Goal: Task Accomplishment & Management: Complete application form

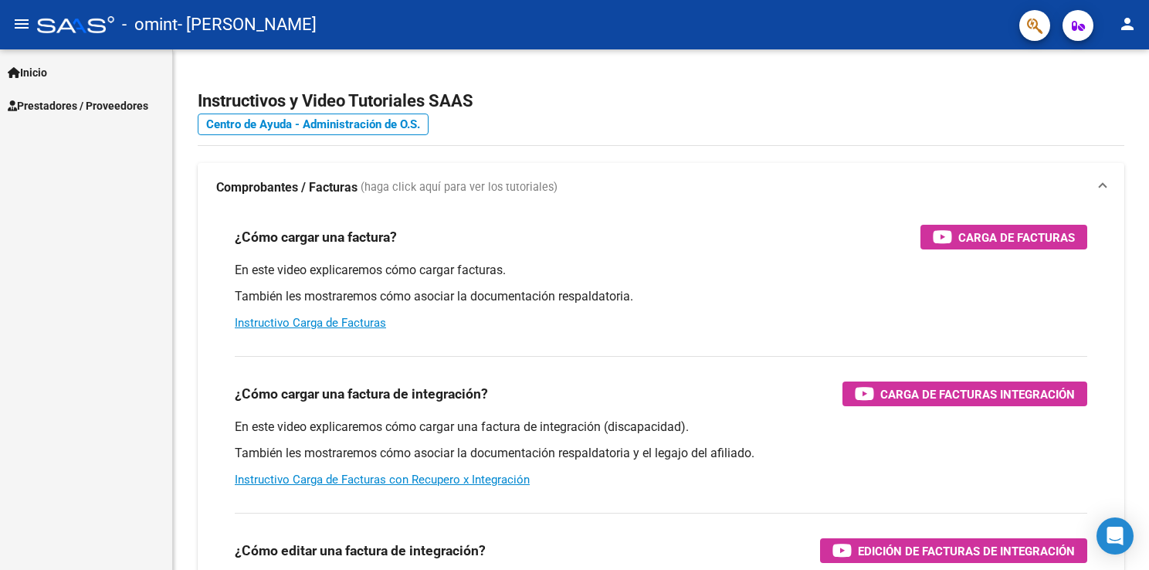
click at [42, 66] on span "Inicio" at bounding box center [27, 72] width 39 height 17
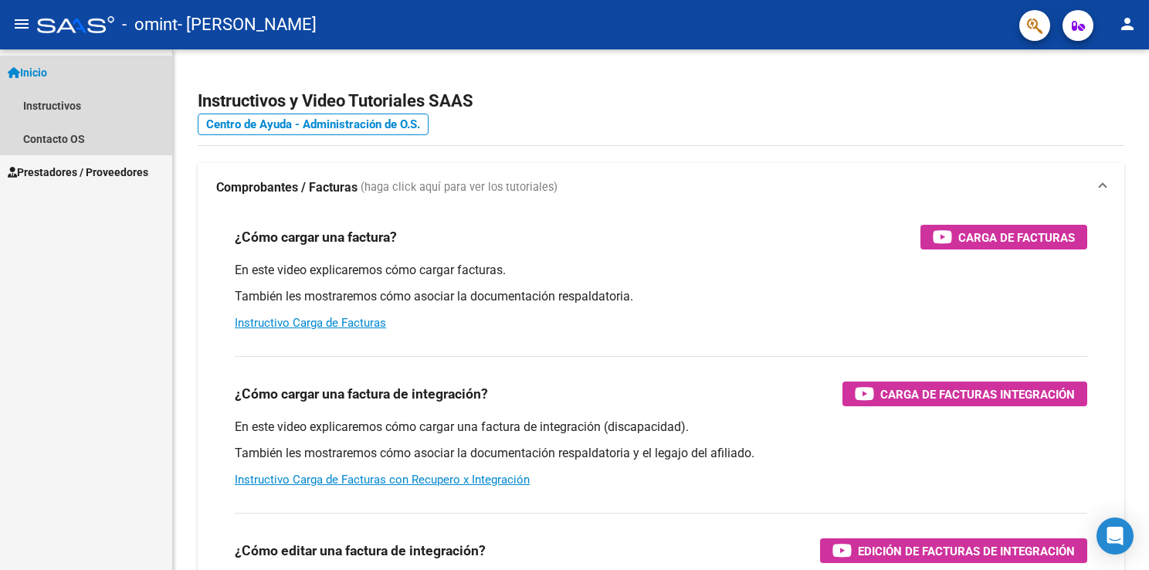
click at [47, 69] on span "Inicio" at bounding box center [27, 72] width 39 height 17
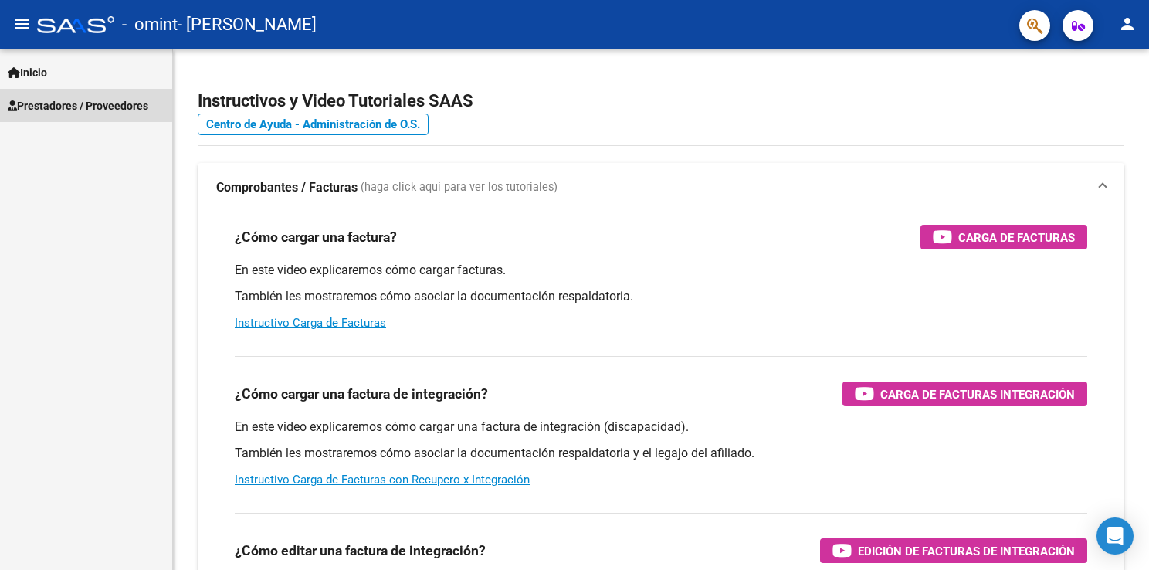
click at [52, 103] on span "Prestadores / Proveedores" at bounding box center [78, 105] width 140 height 17
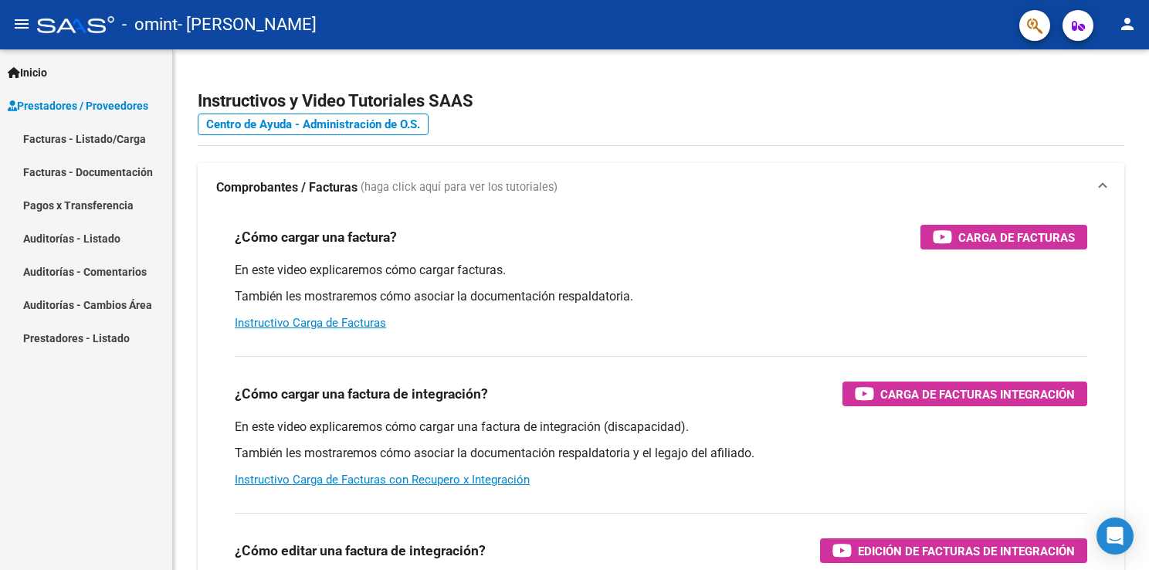
click at [67, 137] on link "Facturas - Listado/Carga" at bounding box center [86, 138] width 172 height 33
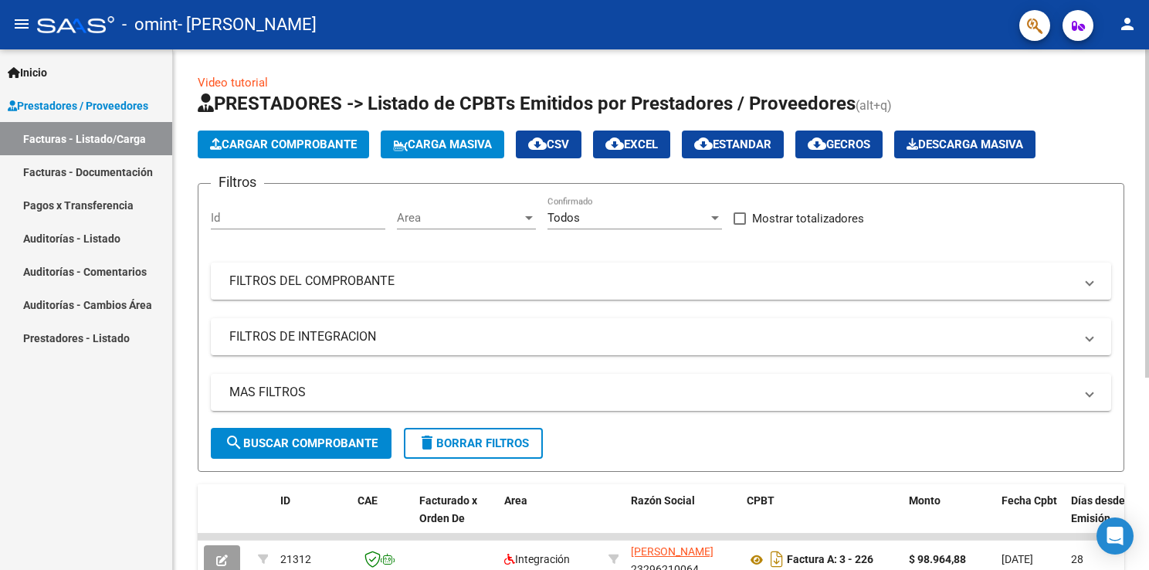
click at [225, 211] on input "Id" at bounding box center [298, 218] width 174 height 14
click at [266, 147] on span "Cargar Comprobante" at bounding box center [283, 144] width 147 height 14
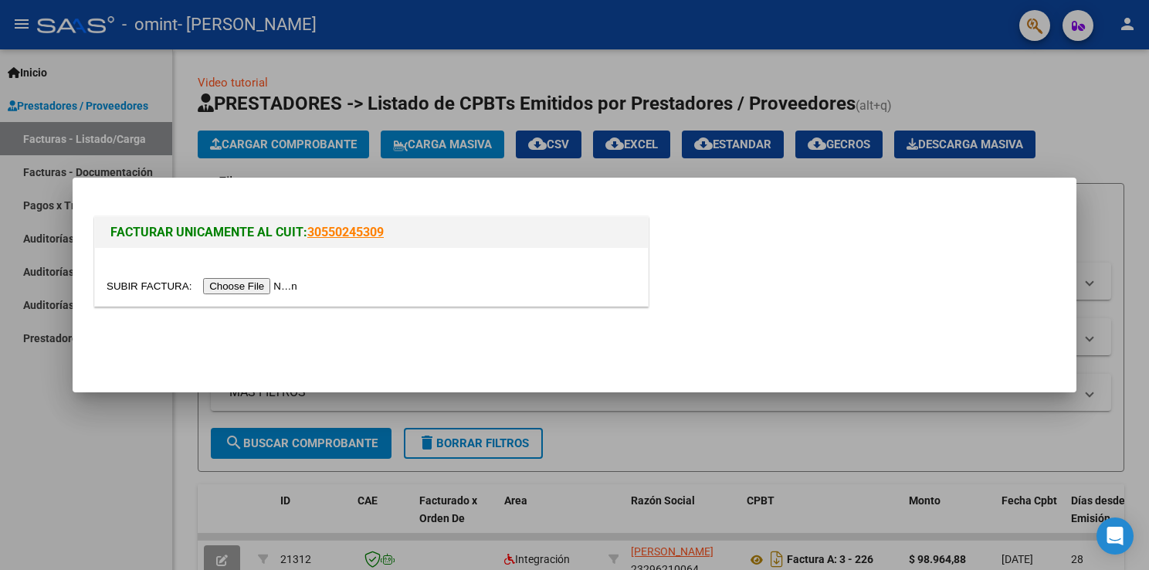
click at [228, 288] on input "file" at bounding box center [204, 286] width 195 height 16
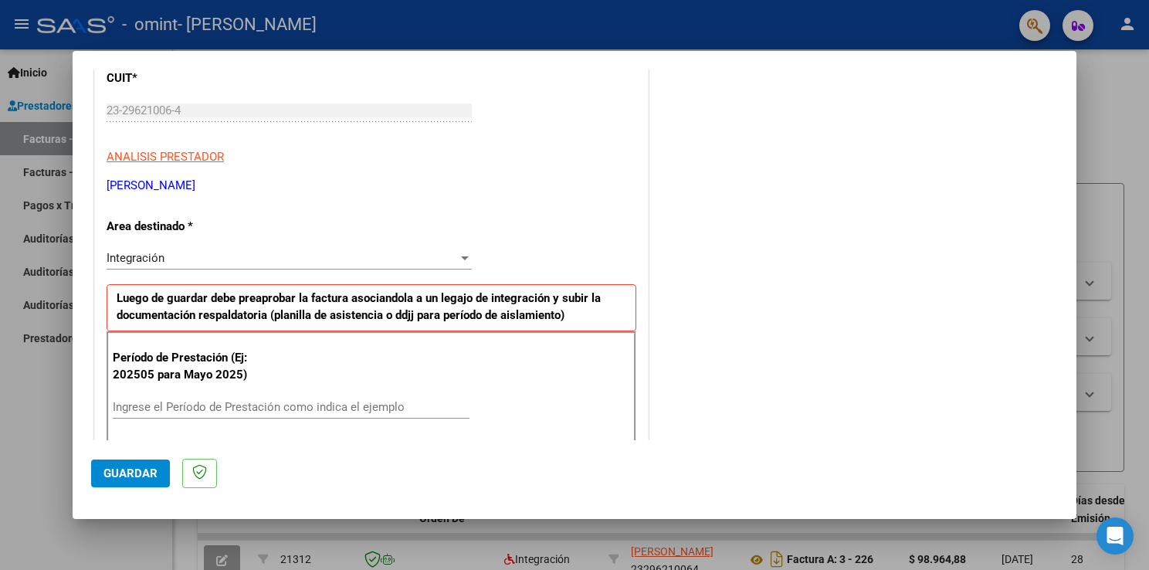
scroll to position [232, 0]
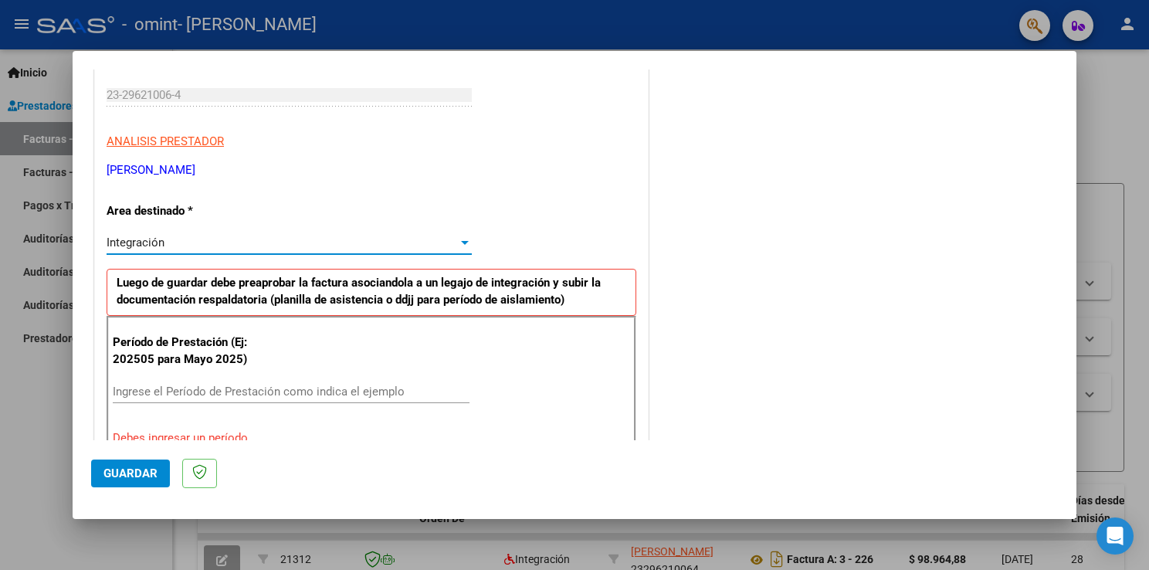
click at [147, 237] on span "Integración" at bounding box center [136, 242] width 58 height 14
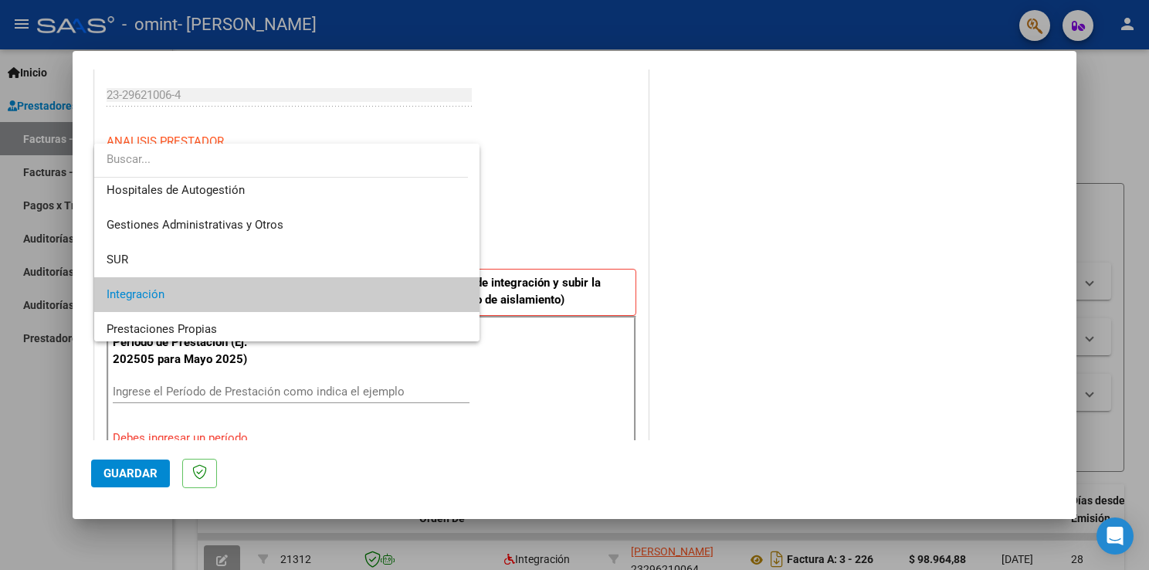
scroll to position [0, 0]
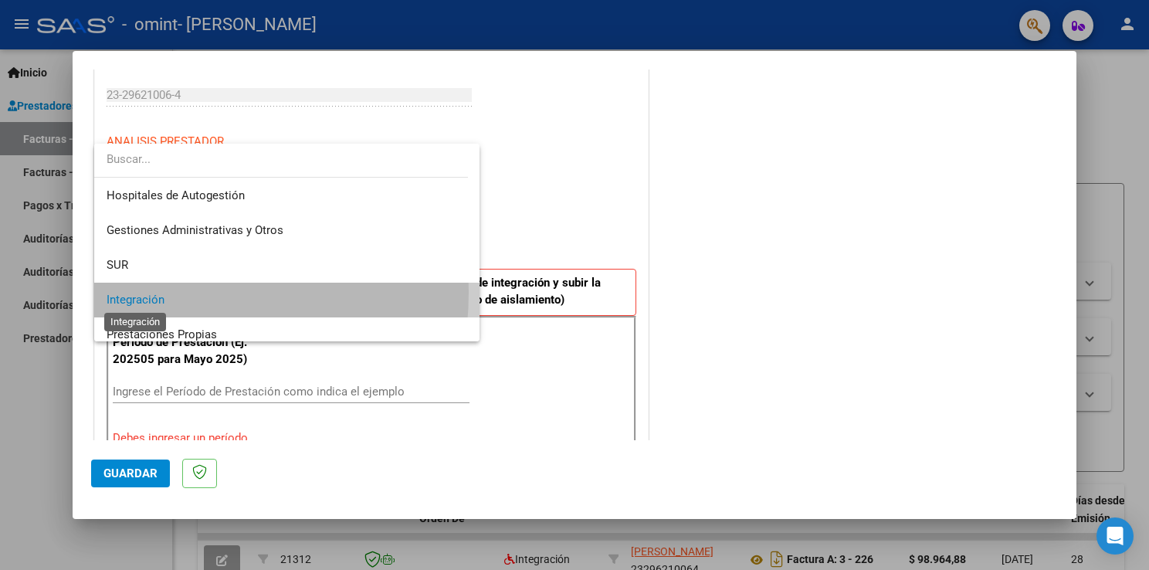
click at [137, 293] on span "Integración" at bounding box center [136, 300] width 58 height 14
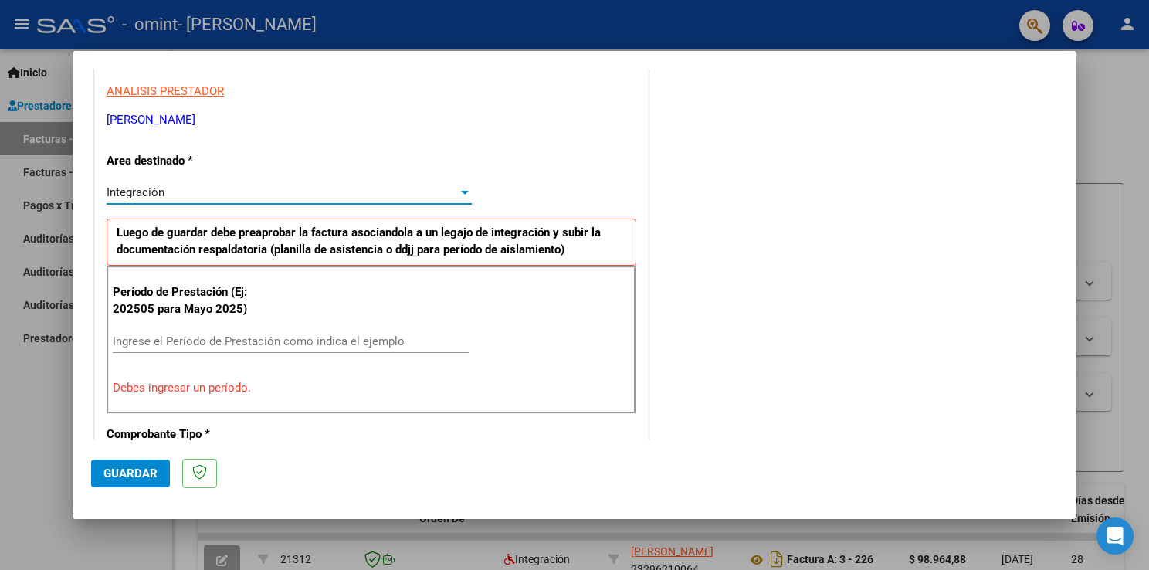
scroll to position [309, 0]
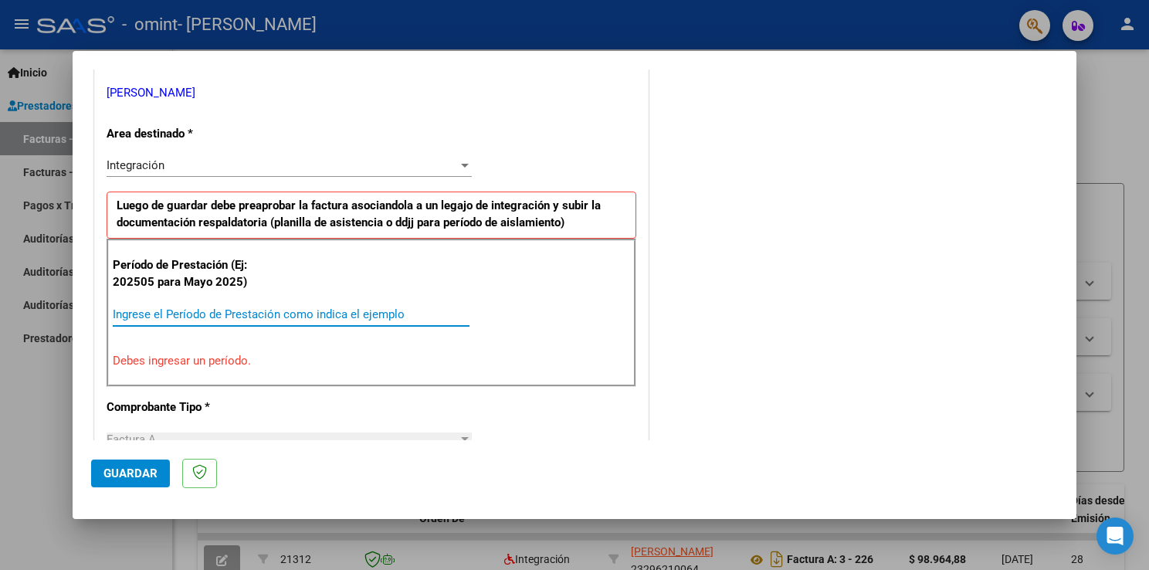
click at [139, 320] on input "Ingrese el Período de Prestación como indica el ejemplo" at bounding box center [291, 314] width 357 height 14
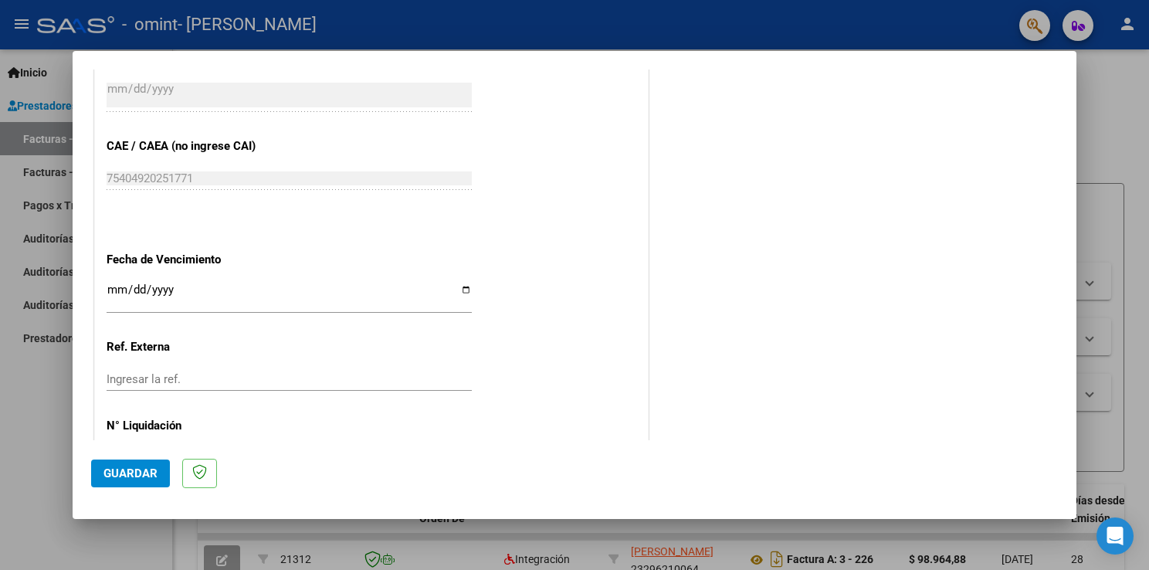
scroll to position [986, 0]
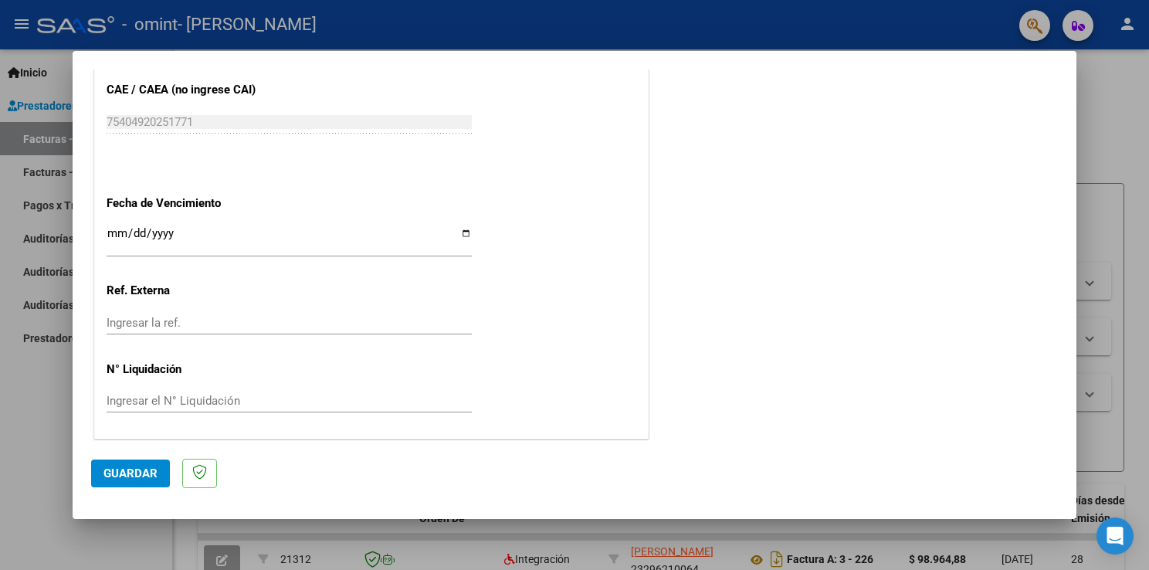
type input "202509"
click at [117, 232] on input "Ingresar la fecha" at bounding box center [289, 239] width 365 height 25
click at [460, 235] on input "Ingresar la fecha" at bounding box center [289, 239] width 365 height 25
type input "[DATE]"
click at [127, 470] on span "Guardar" at bounding box center [130, 473] width 54 height 14
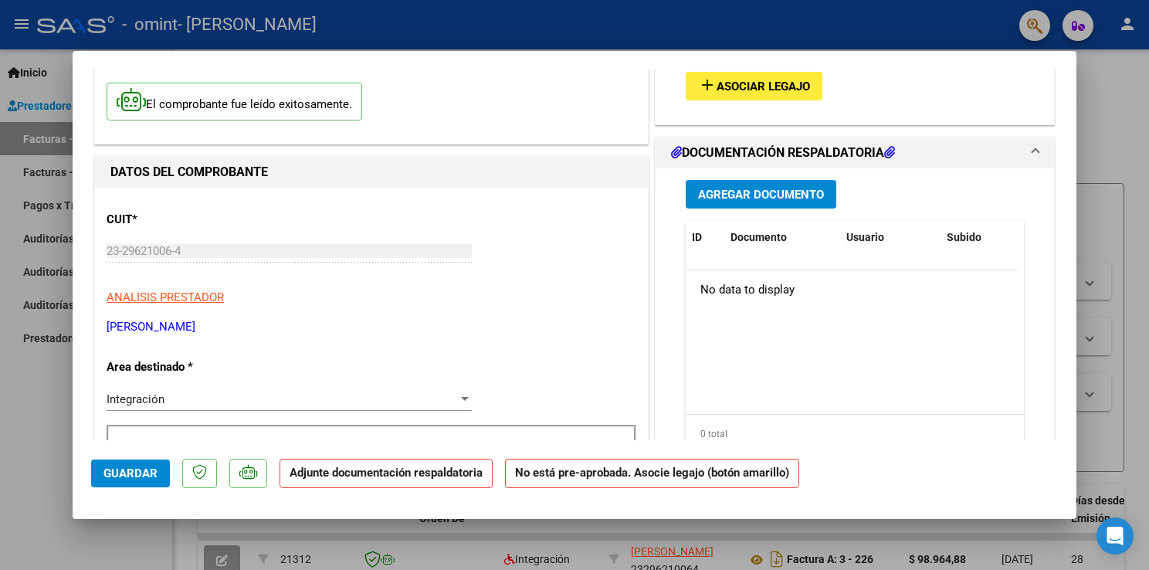
scroll to position [0, 0]
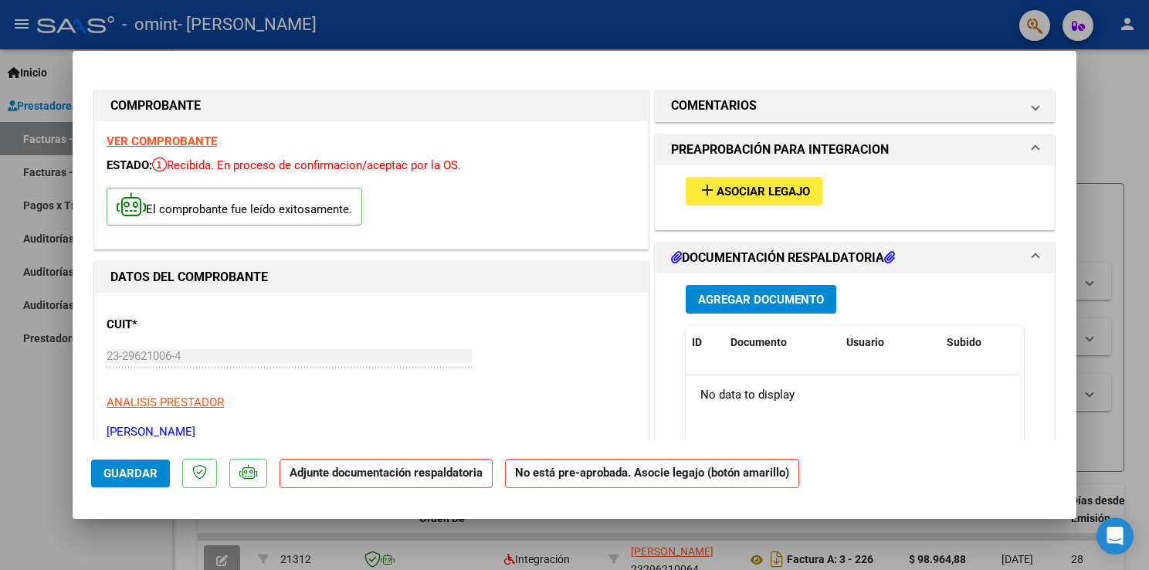
click at [738, 197] on span "Asociar Legajo" at bounding box center [762, 191] width 93 height 14
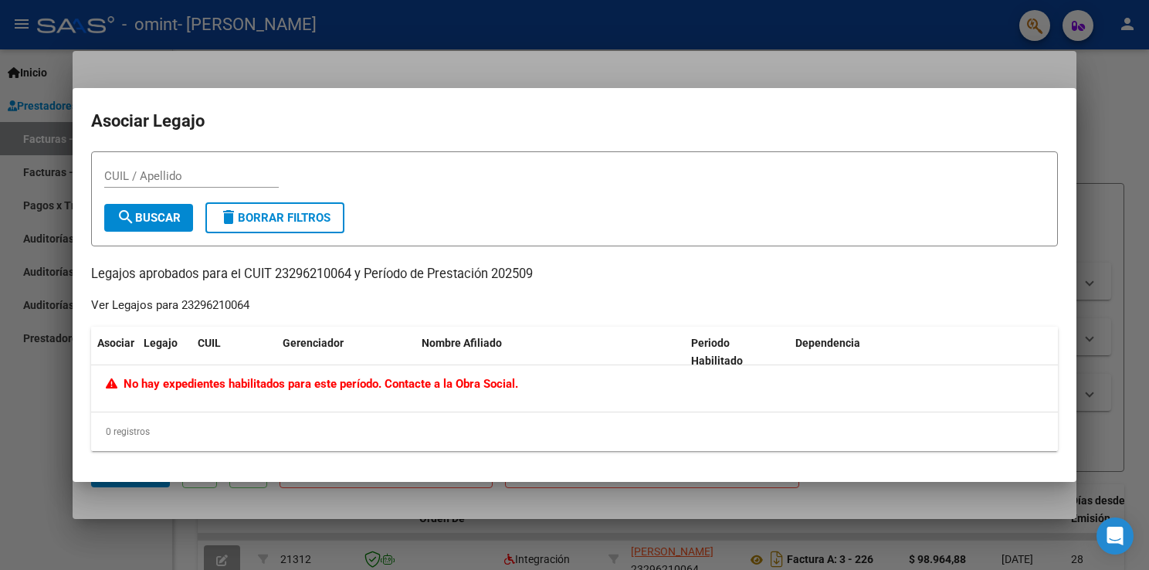
click at [402, 207] on form "CUIL / Apellido search Buscar delete Borrar Filtros" at bounding box center [574, 198] width 966 height 95
click at [1091, 115] on div at bounding box center [574, 285] width 1149 height 570
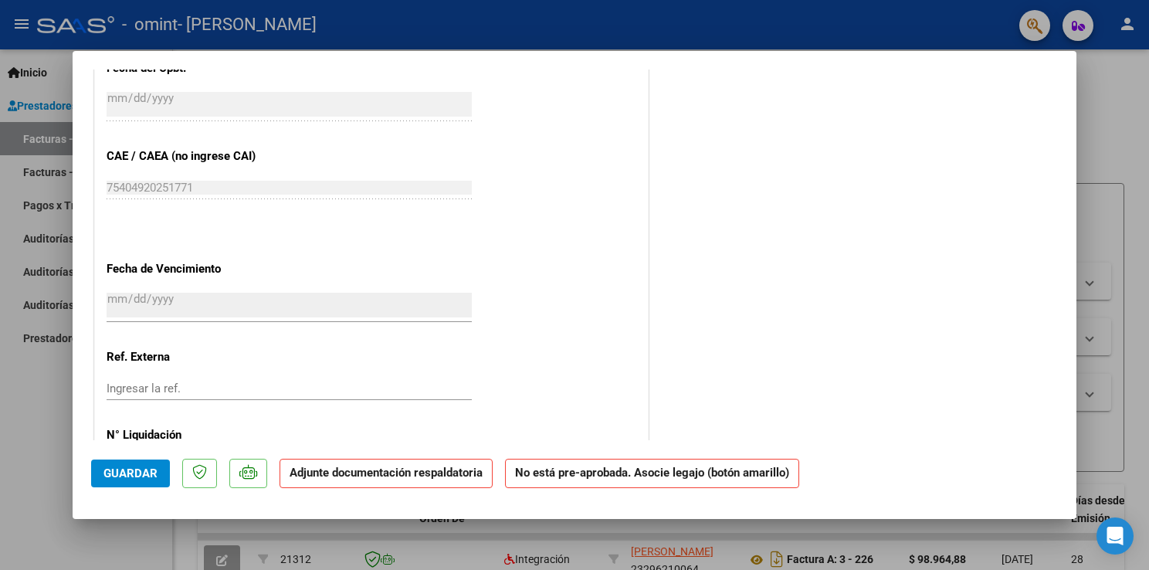
scroll to position [969, 0]
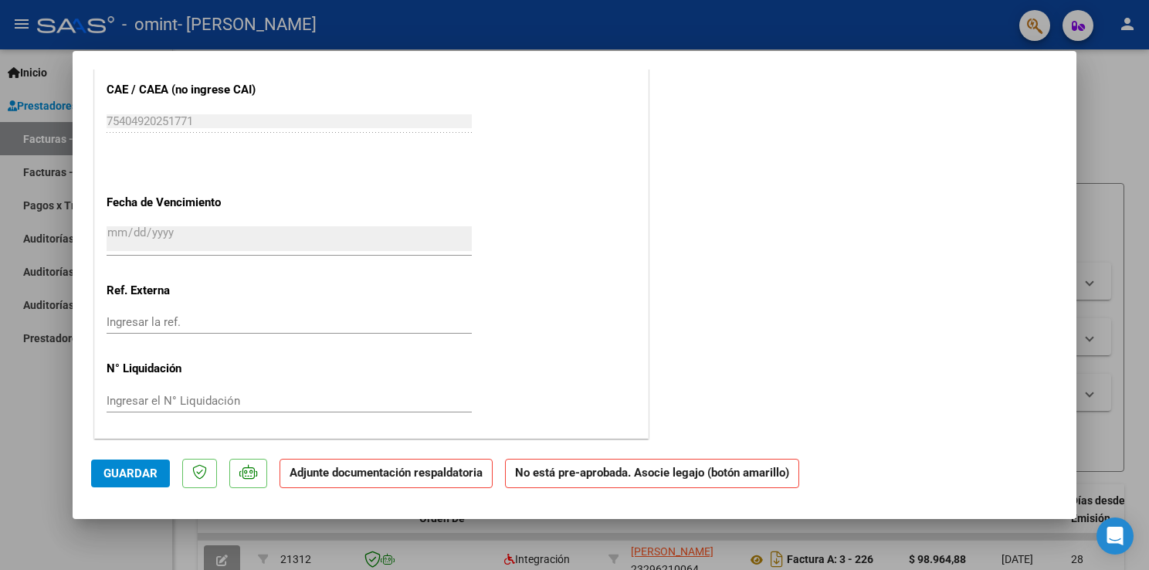
click at [320, 475] on strong "Adjunte documentación respaldatoria" at bounding box center [385, 472] width 193 height 14
click at [309, 474] on strong "Adjunte documentación respaldatoria" at bounding box center [385, 472] width 193 height 14
click at [309, 473] on strong "Adjunte documentación respaldatoria" at bounding box center [385, 472] width 193 height 14
drag, startPoint x: 309, startPoint y: 473, endPoint x: 358, endPoint y: 482, distance: 50.3
click at [358, 482] on p "Adjunte documentación respaldatoria" at bounding box center [385, 474] width 213 height 30
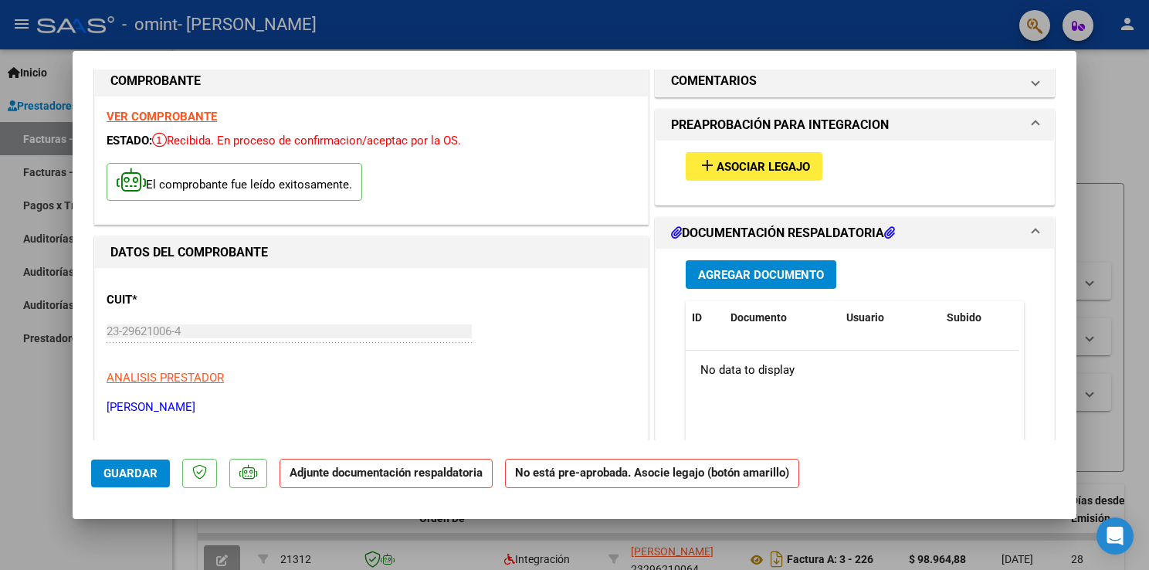
scroll to position [0, 0]
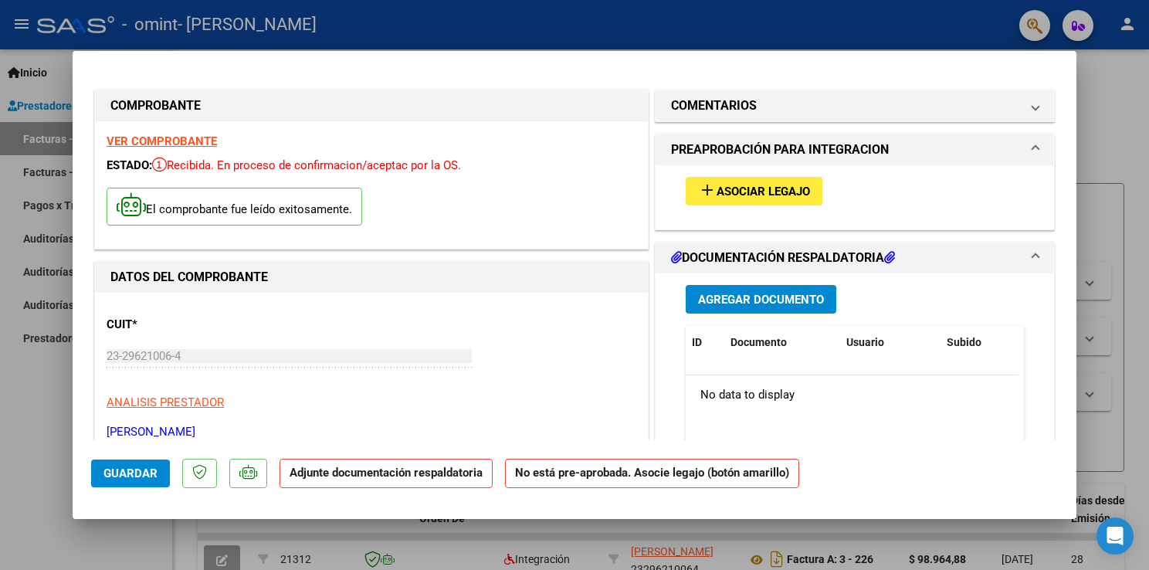
click at [770, 297] on span "Agregar Documento" at bounding box center [761, 300] width 126 height 14
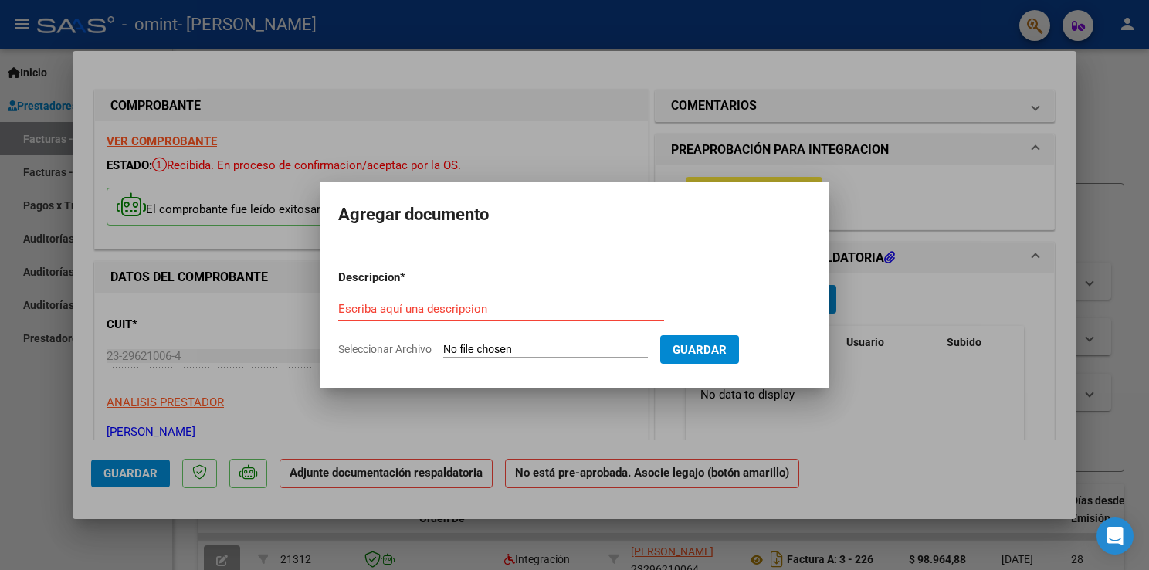
click at [579, 348] on input "Seleccionar Archivo" at bounding box center [545, 350] width 205 height 15
click at [396, 310] on input "Escriba aquí una descripcion" at bounding box center [501, 309] width 326 height 14
type input "asistencia"
click at [565, 349] on input "Seleccionar Archivo" at bounding box center [545, 350] width 205 height 15
type input "C:\fakepath\BiancaPiaggiosrp.pdf"
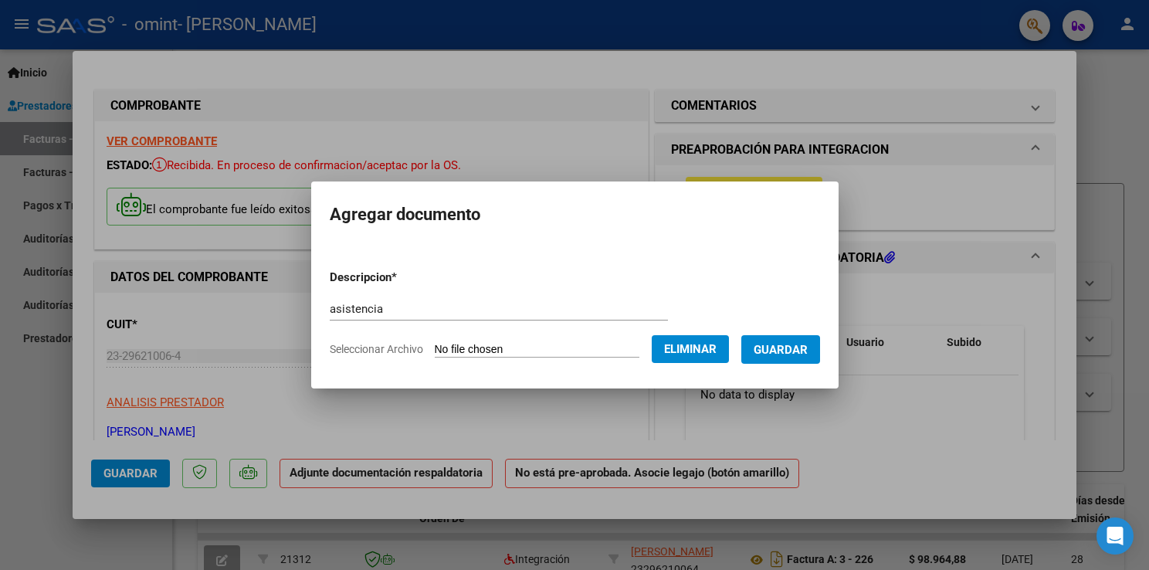
click at [772, 349] on span "Guardar" at bounding box center [780, 350] width 54 height 14
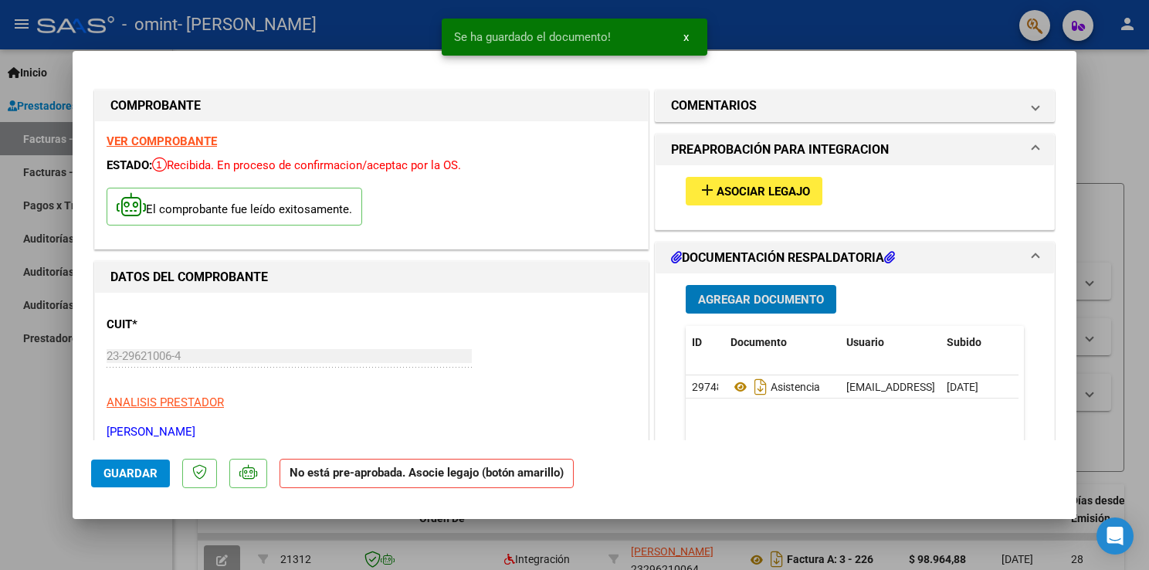
click at [699, 188] on mat-icon "add" at bounding box center [707, 190] width 19 height 19
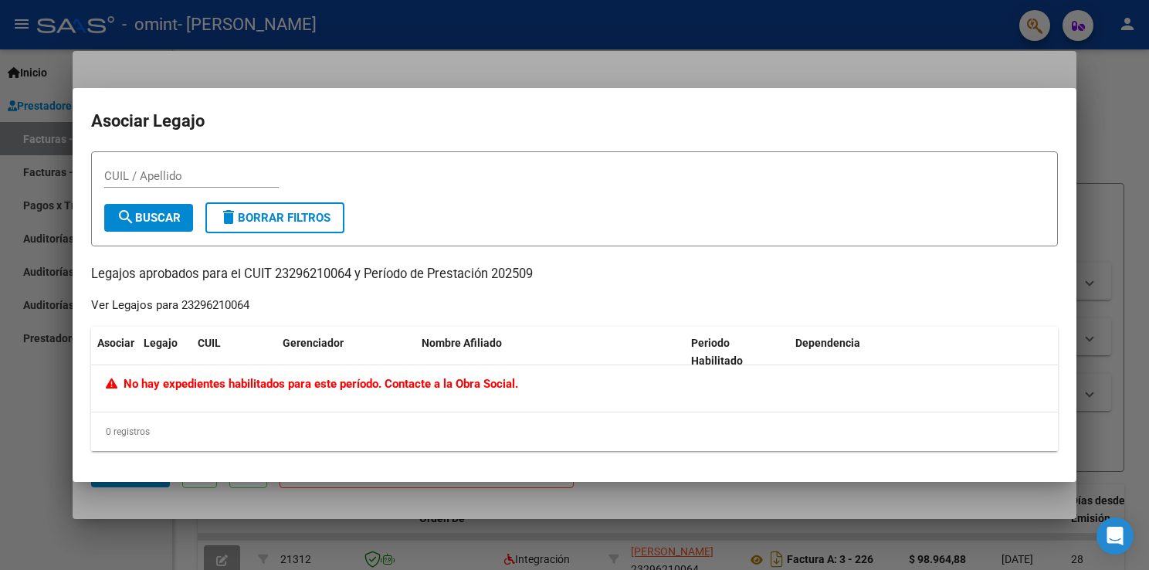
click at [1121, 157] on div at bounding box center [574, 285] width 1149 height 570
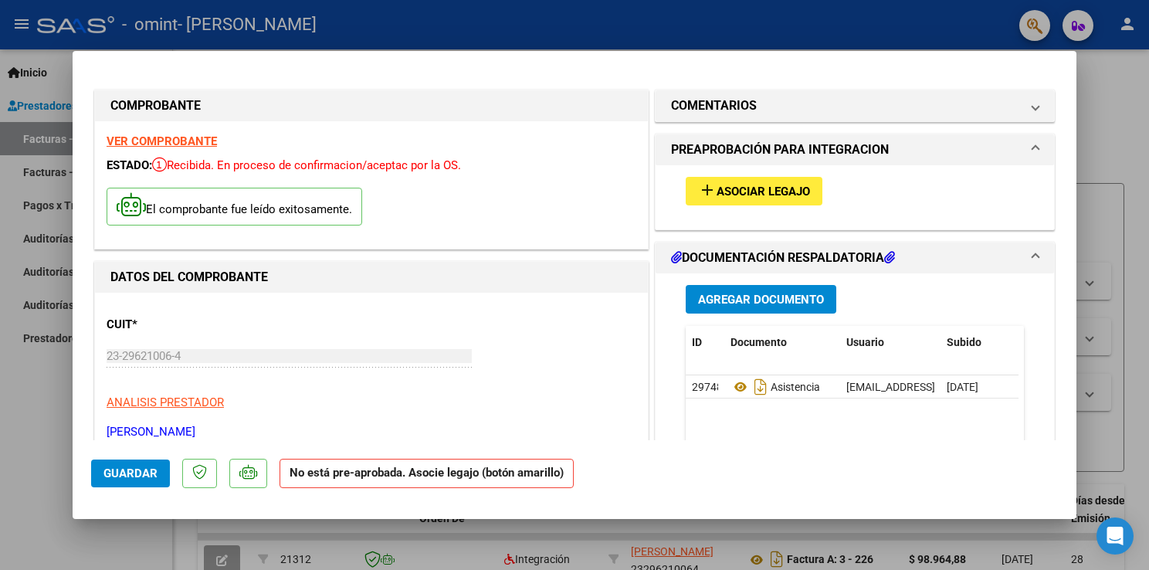
click at [1027, 147] on mat-expansion-panel-header "PREAPROBACIÓN PARA INTEGRACION" at bounding box center [854, 149] width 398 height 31
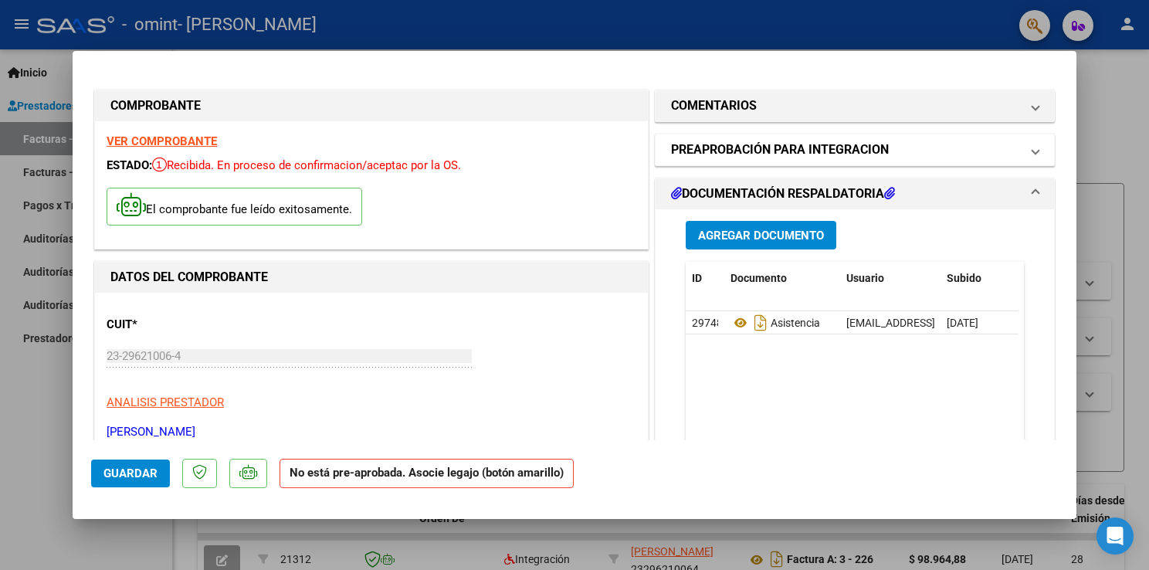
click at [1027, 147] on mat-expansion-panel-header "PREAPROBACIÓN PARA INTEGRACION" at bounding box center [854, 149] width 398 height 31
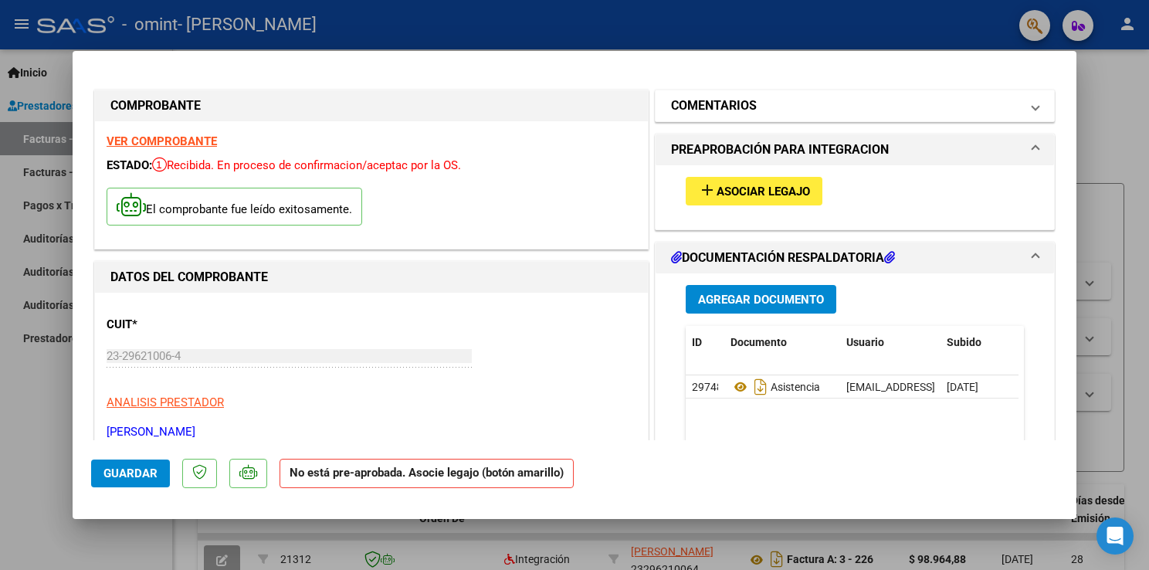
click at [1032, 115] on span at bounding box center [1035, 105] width 6 height 19
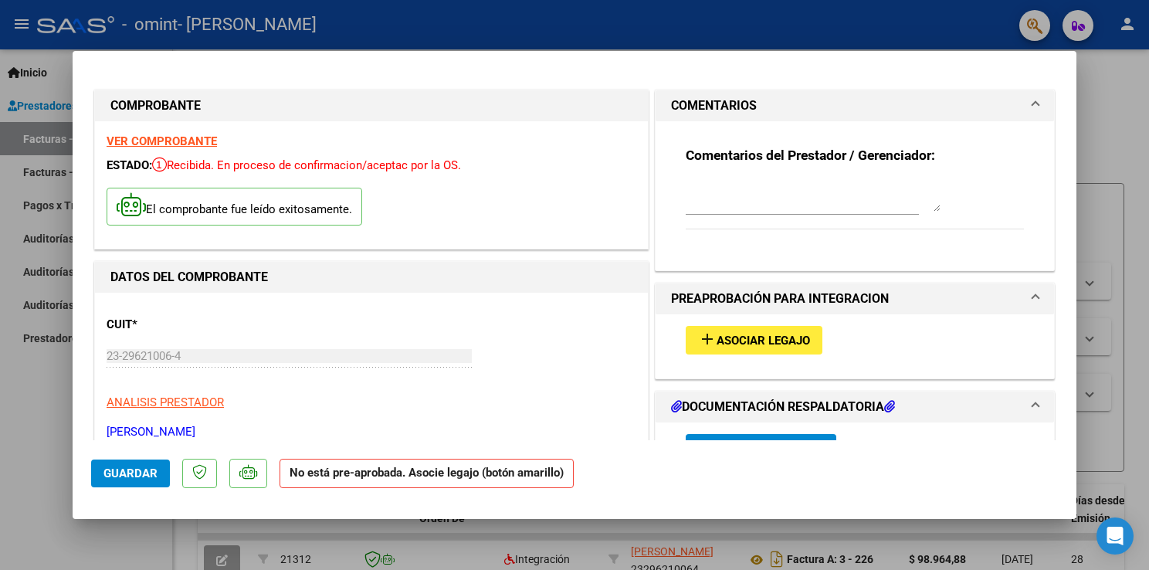
click at [1020, 112] on span "COMENTARIOS" at bounding box center [851, 105] width 361 height 19
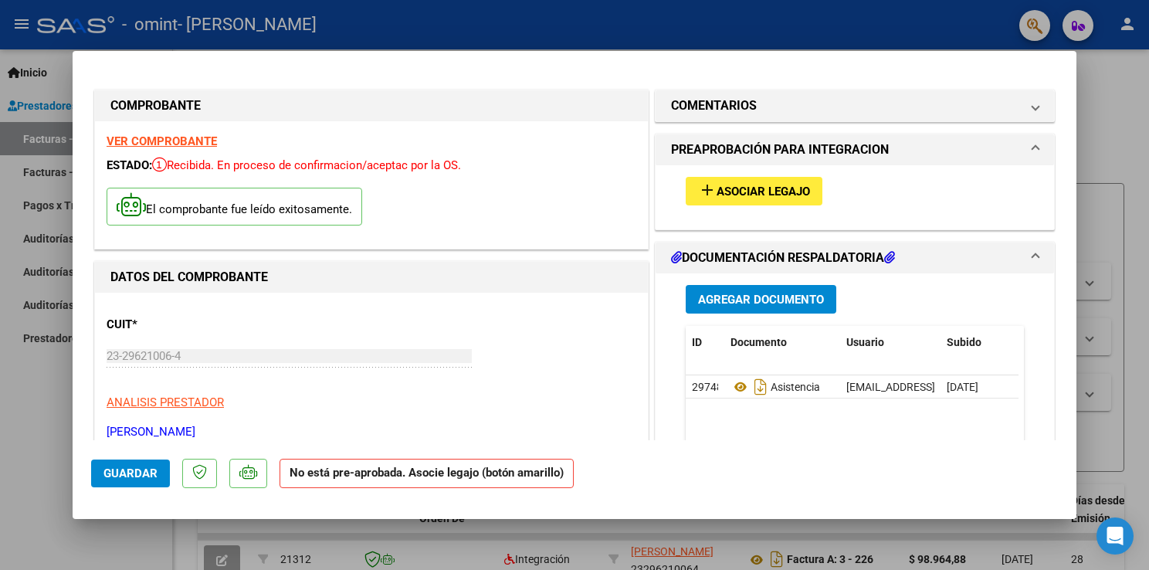
click at [1020, 145] on span "PREAPROBACIÓN PARA INTEGRACION" at bounding box center [851, 149] width 361 height 19
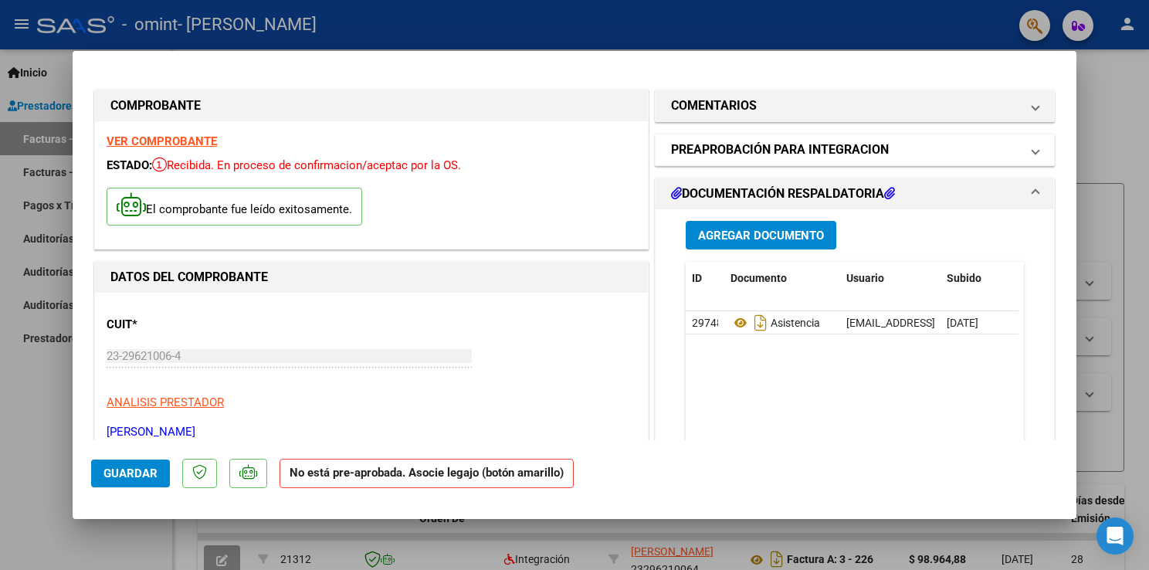
click at [1032, 150] on span at bounding box center [1035, 149] width 6 height 19
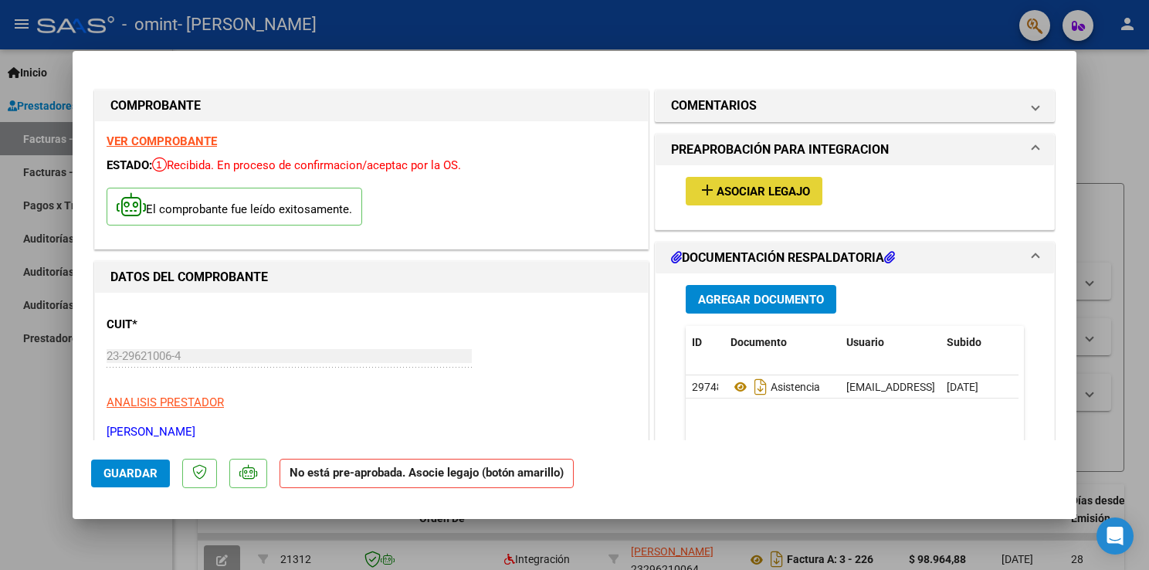
click at [748, 187] on span "Asociar Legajo" at bounding box center [762, 191] width 93 height 14
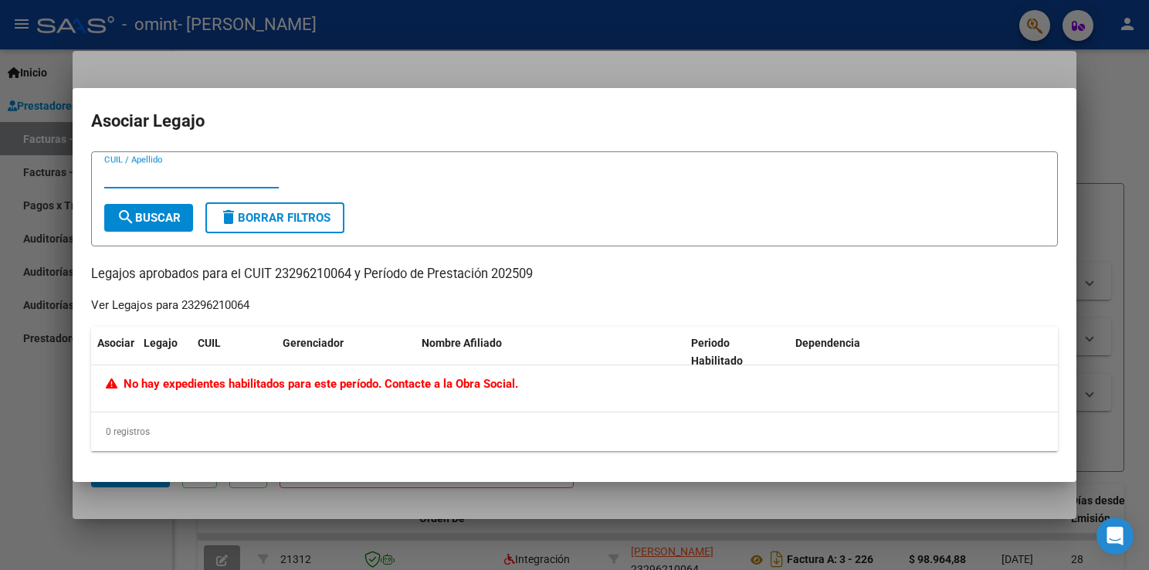
click at [367, 382] on span "No hay expedientes habilitados para este período. Contacte a la Obra Social." at bounding box center [312, 384] width 412 height 14
drag, startPoint x: 224, startPoint y: 442, endPoint x: 236, endPoint y: 402, distance: 41.3
click at [224, 440] on div "0 registros" at bounding box center [574, 431] width 966 height 39
click at [210, 279] on p "Legajos aprobados para el CUIT 23296210064 y Período de Prestación 202509" at bounding box center [574, 274] width 966 height 19
click at [167, 171] on input "CUIL / Apellido" at bounding box center [191, 176] width 174 height 14
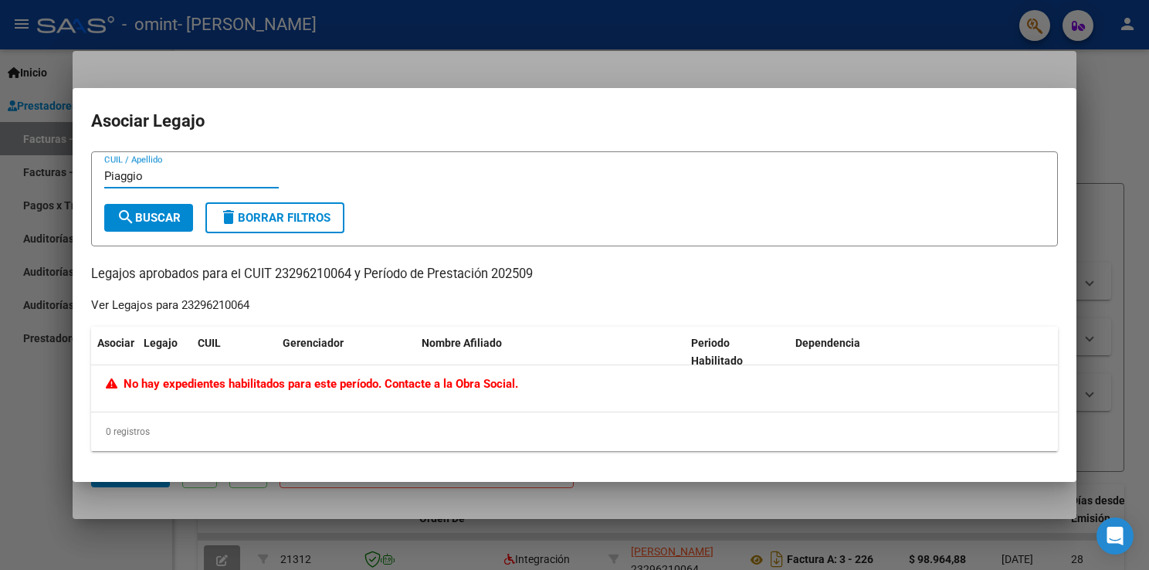
type input "Piaggio"
click at [1143, 106] on div at bounding box center [574, 285] width 1149 height 570
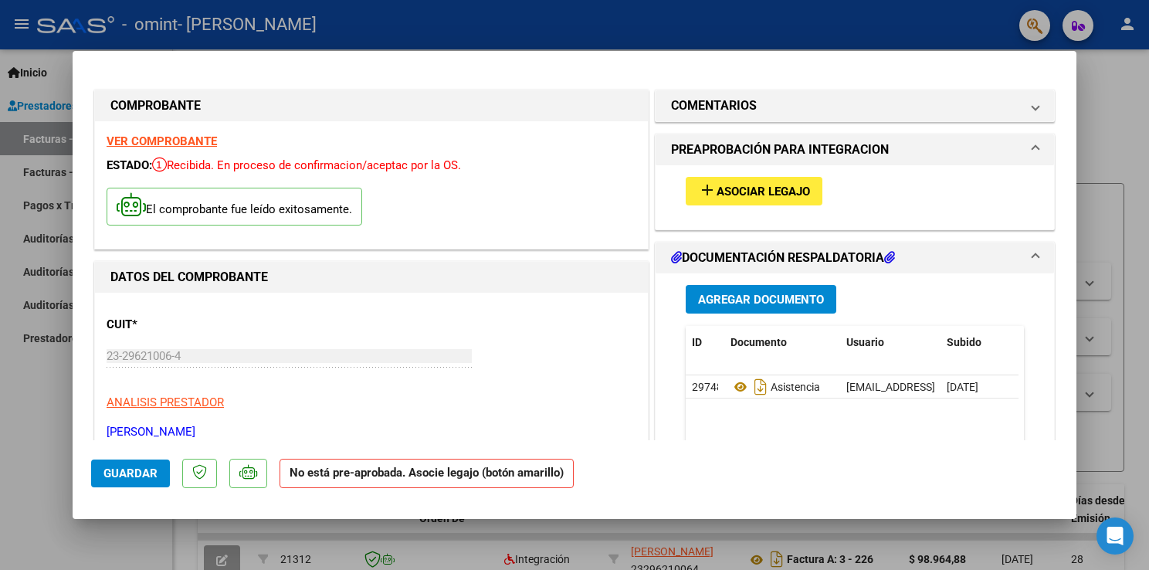
click at [1031, 144] on mat-expansion-panel-header "PREAPROBACIÓN PARA INTEGRACION" at bounding box center [854, 149] width 398 height 31
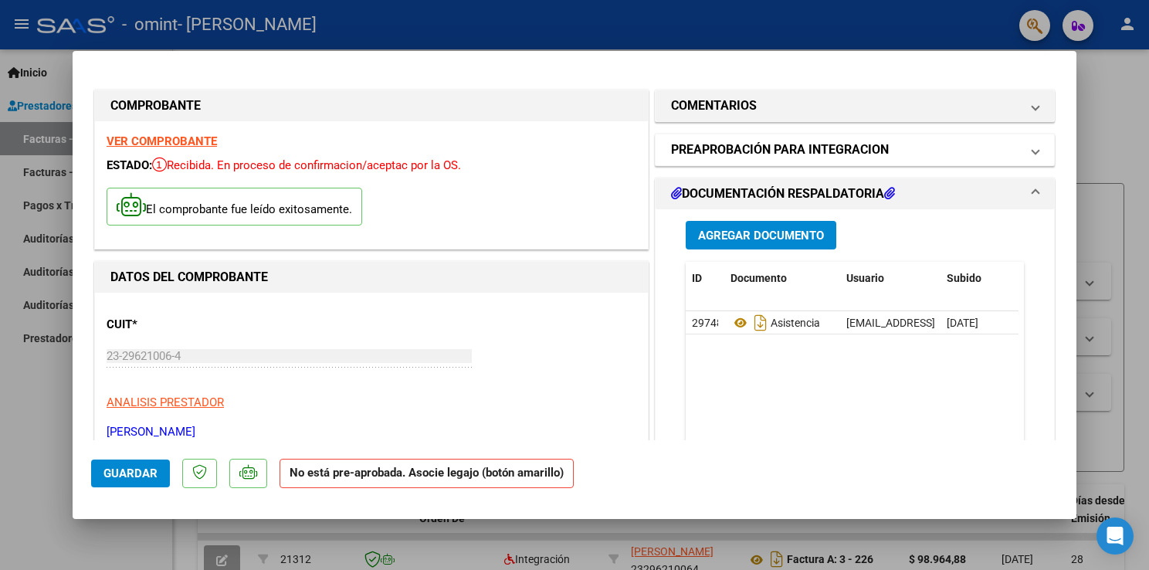
click at [1031, 144] on mat-expansion-panel-header "PREAPROBACIÓN PARA INTEGRACION" at bounding box center [854, 149] width 398 height 31
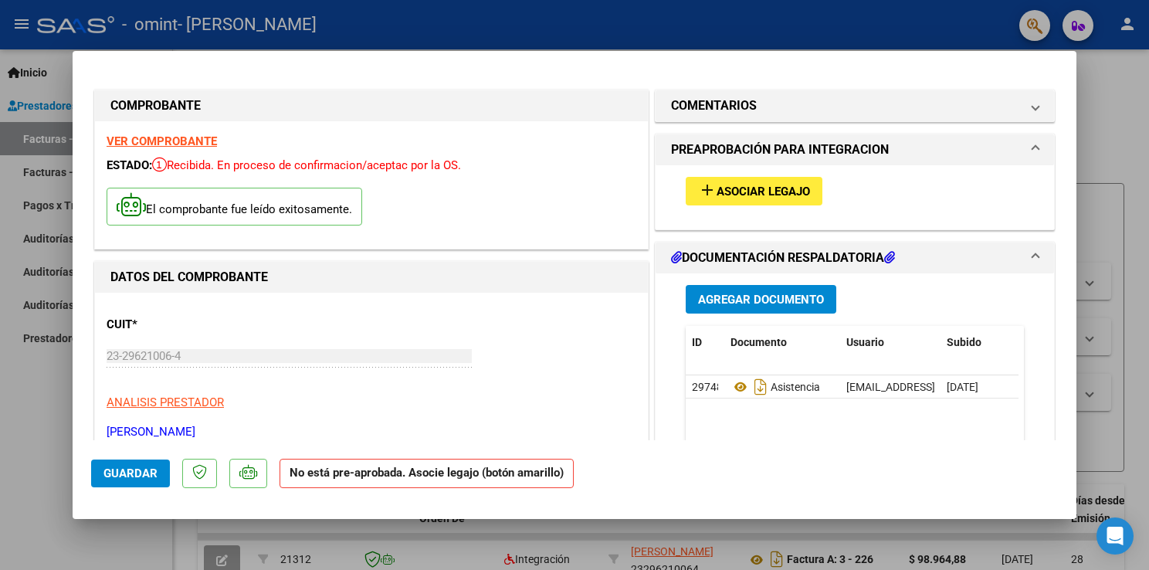
click at [1032, 256] on span at bounding box center [1035, 258] width 6 height 19
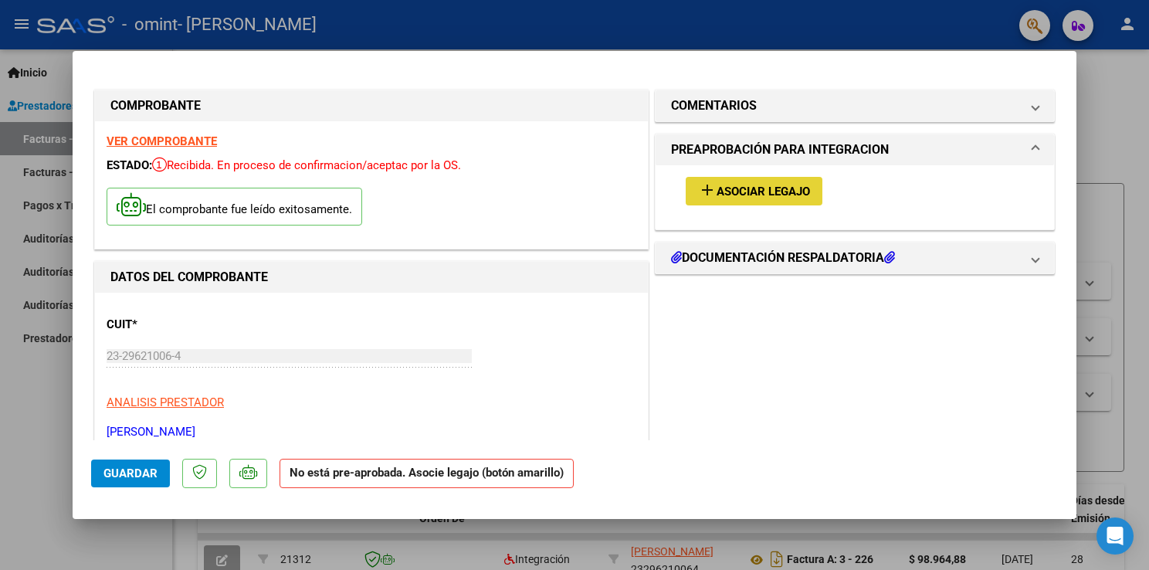
click at [757, 187] on span "Asociar Legajo" at bounding box center [762, 191] width 93 height 14
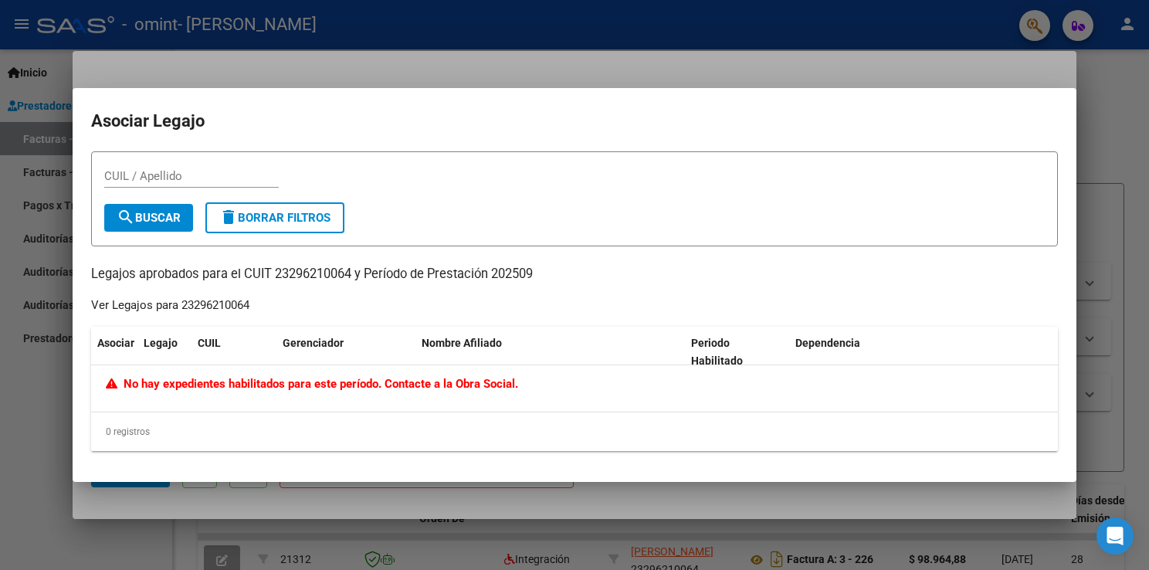
click at [428, 393] on div "No hay expedientes habilitados para este período. Contacte a la Obra Social." at bounding box center [574, 388] width 966 height 46
click at [361, 388] on span "No hay expedientes habilitados para este período. Contacte a la Obra Social." at bounding box center [312, 384] width 412 height 14
drag, startPoint x: 361, startPoint y: 388, endPoint x: 540, endPoint y: 389, distance: 179.1
click at [540, 389] on div "No hay expedientes habilitados para este período. Contacte a la Obra Social." at bounding box center [574, 384] width 937 height 18
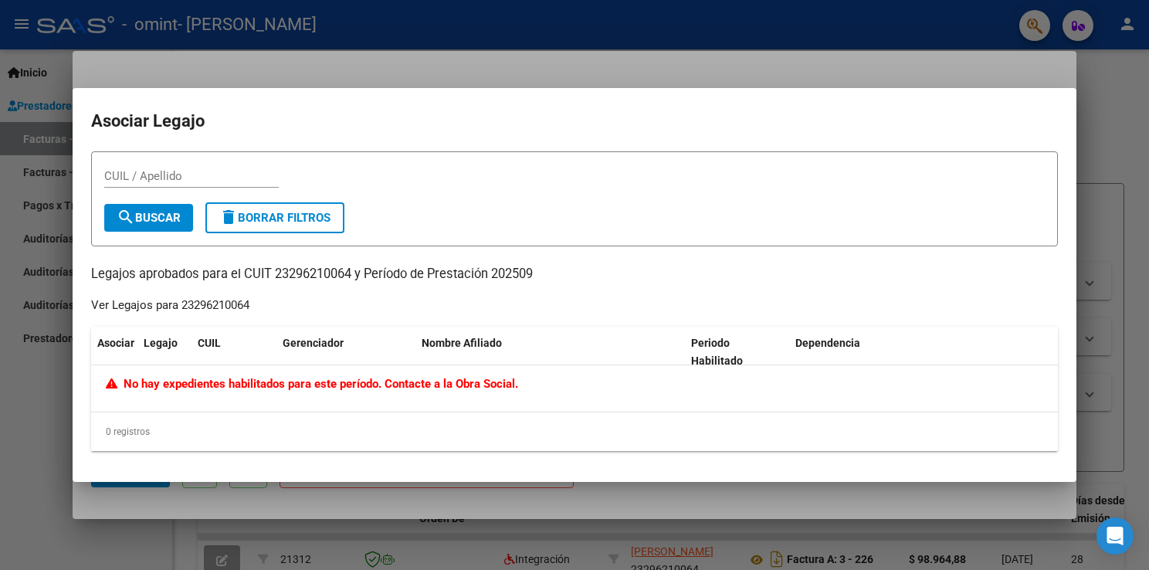
click at [1127, 115] on div at bounding box center [574, 285] width 1149 height 570
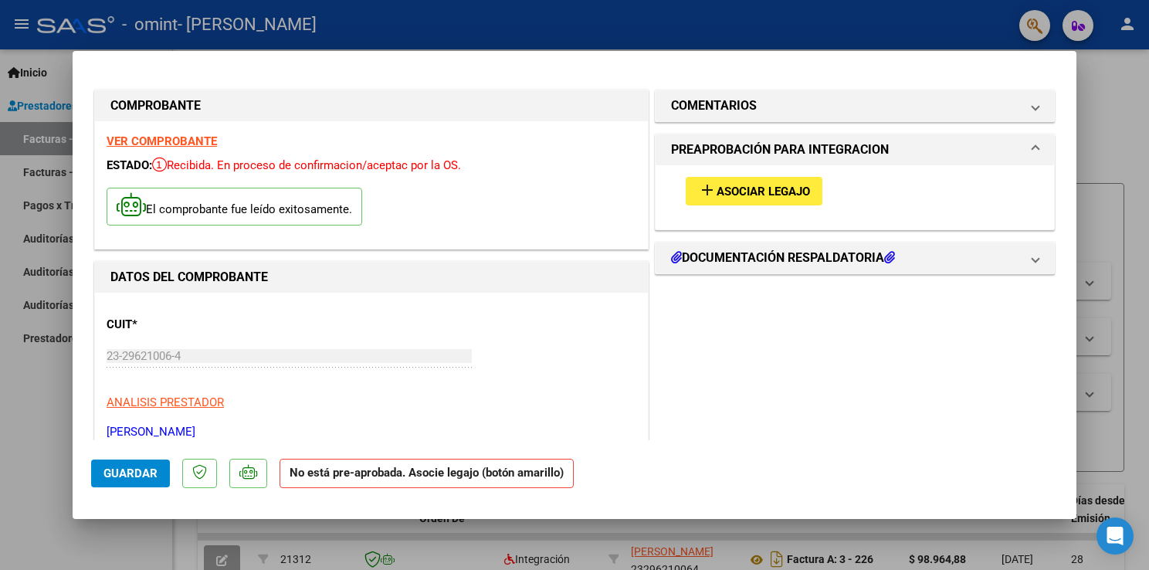
click at [1124, 86] on div at bounding box center [574, 285] width 1149 height 570
type input "$ 0,00"
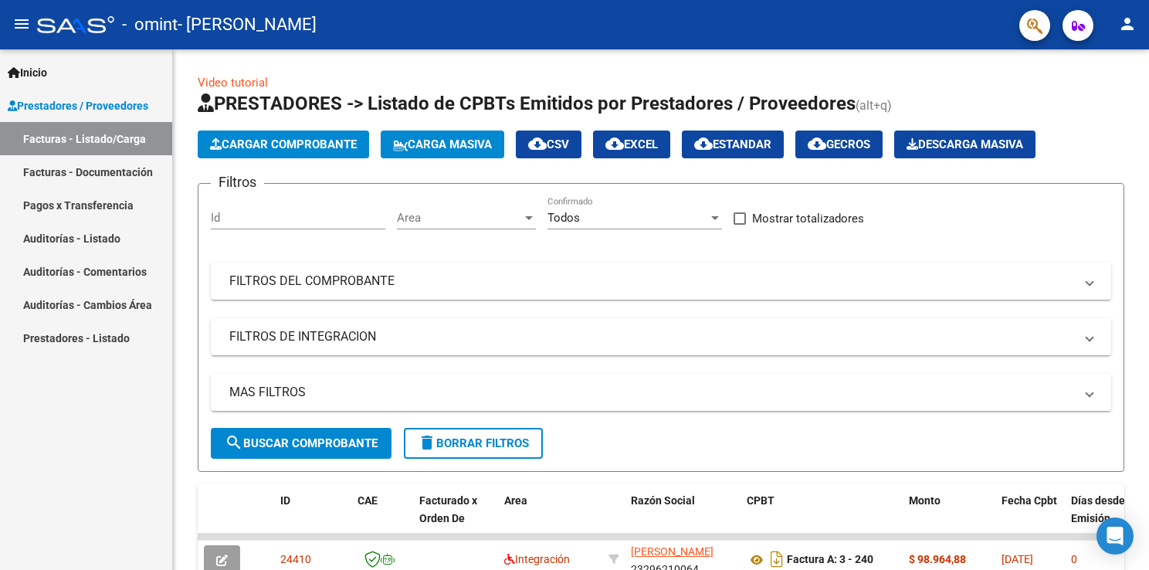
click at [90, 104] on span "Prestadores / Proveedores" at bounding box center [78, 105] width 140 height 17
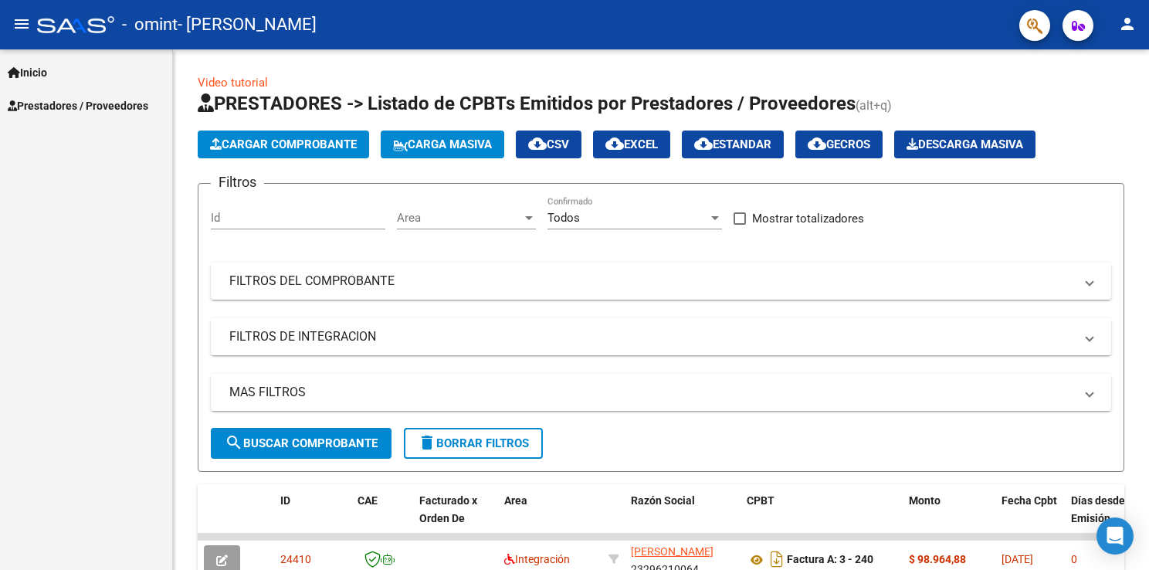
click at [90, 104] on span "Prestadores / Proveedores" at bounding box center [78, 105] width 140 height 17
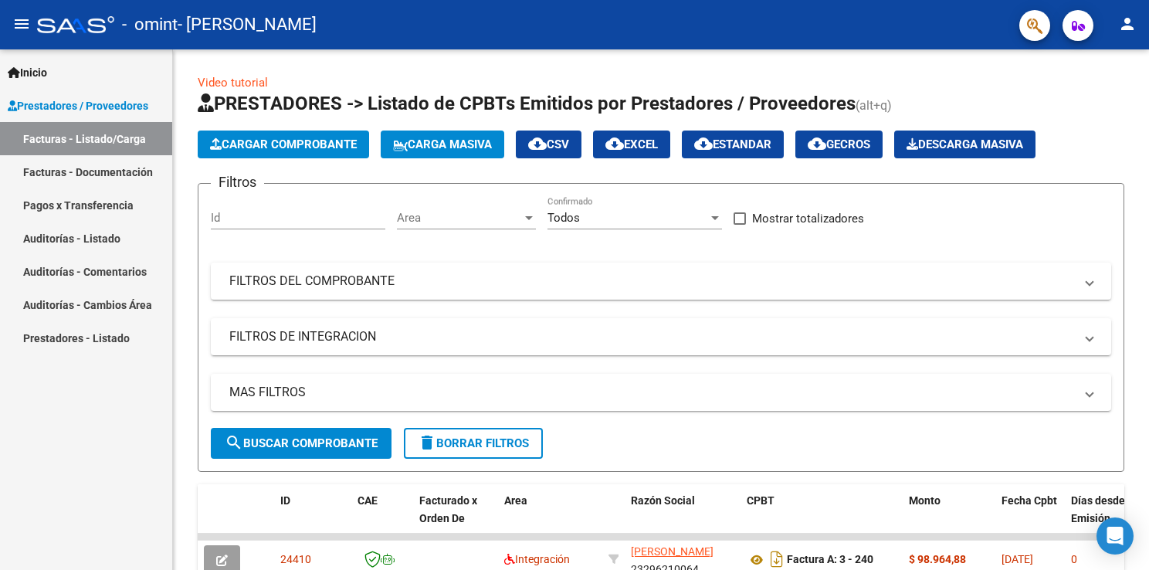
click at [79, 169] on link "Facturas - Documentación" at bounding box center [86, 171] width 172 height 33
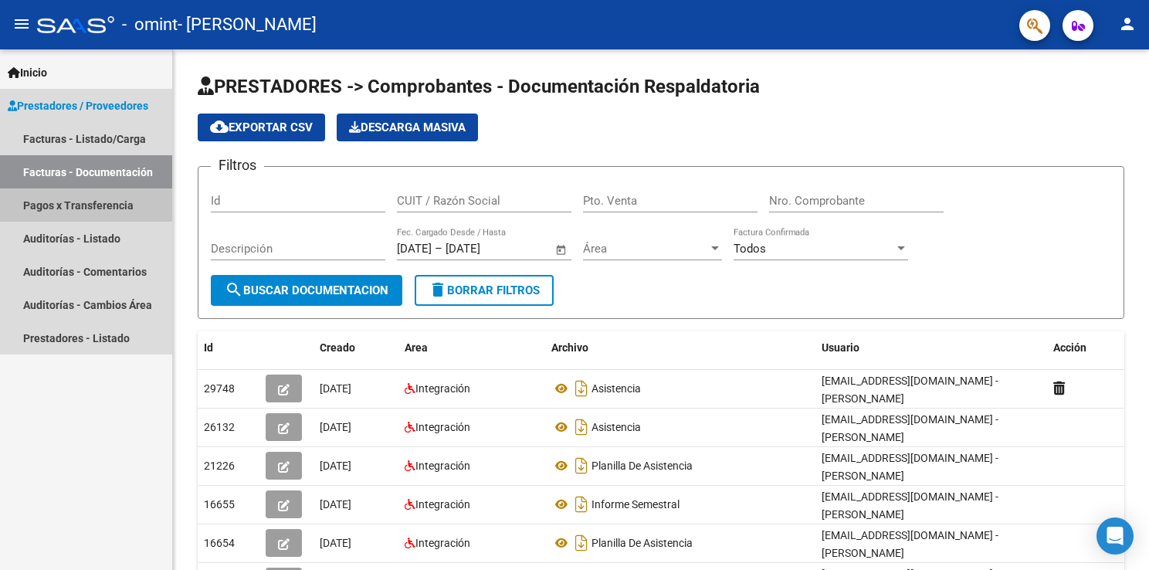
click at [76, 197] on link "Pagos x Transferencia" at bounding box center [86, 204] width 172 height 33
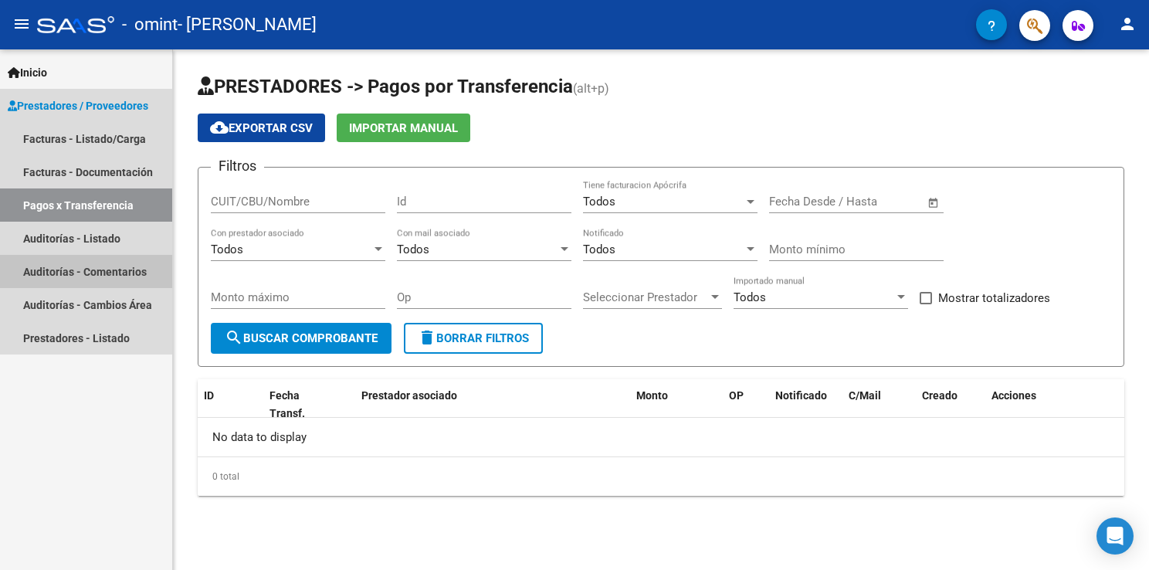
click at [42, 271] on link "Auditorías - Comentarios" at bounding box center [86, 271] width 172 height 33
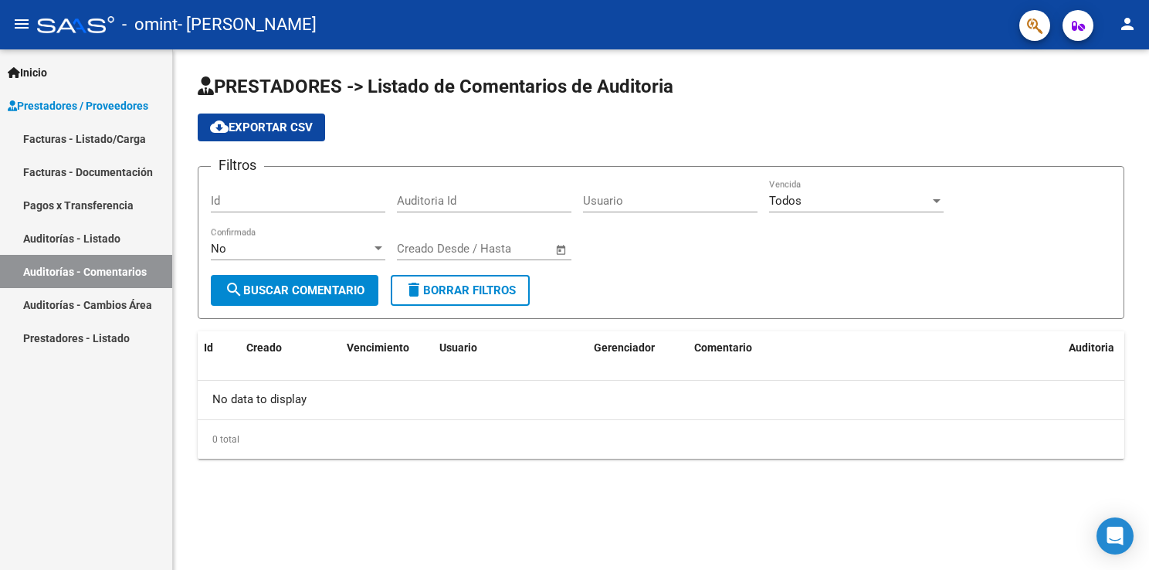
click at [43, 301] on link "Auditorías - Cambios Área" at bounding box center [86, 304] width 172 height 33
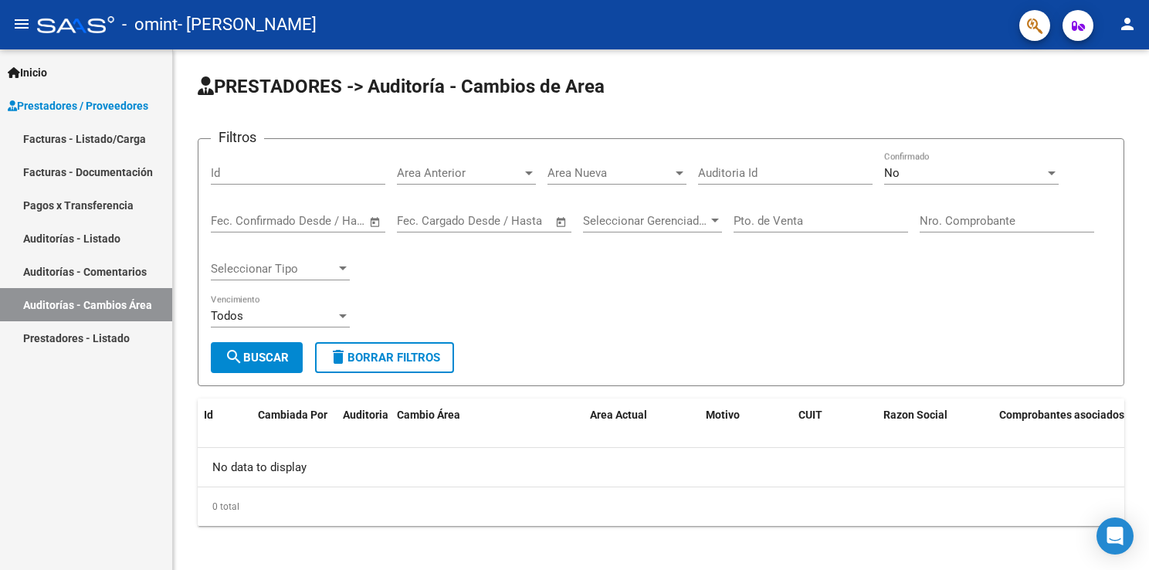
click at [53, 235] on link "Auditorías - Listado" at bounding box center [86, 238] width 172 height 33
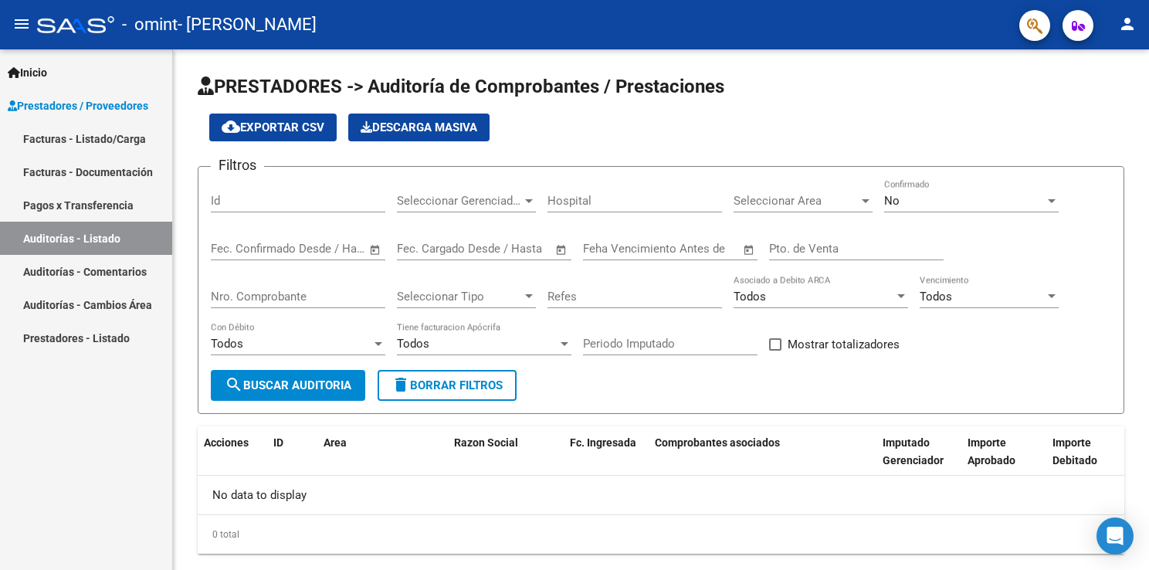
click at [42, 70] on span "Inicio" at bounding box center [27, 72] width 39 height 17
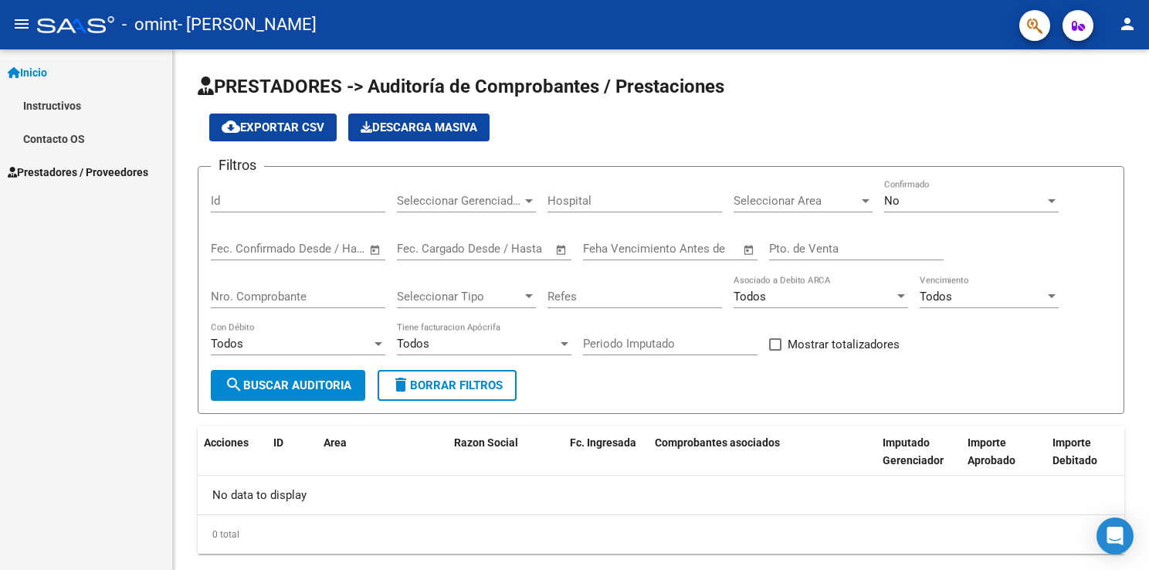
click at [46, 104] on link "Instructivos" at bounding box center [86, 105] width 172 height 33
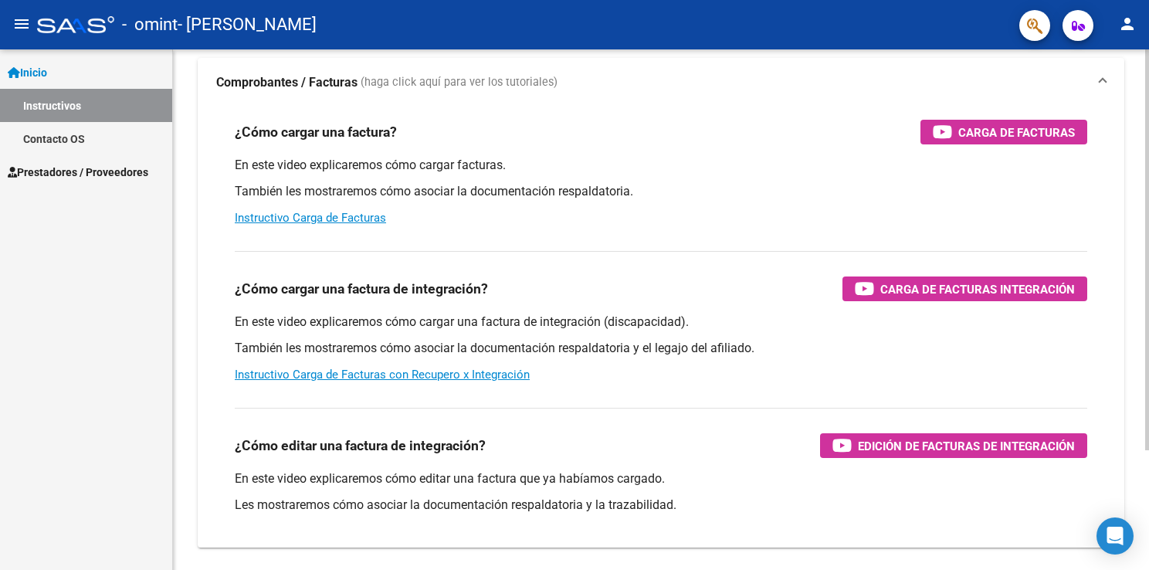
scroll to position [154, 0]
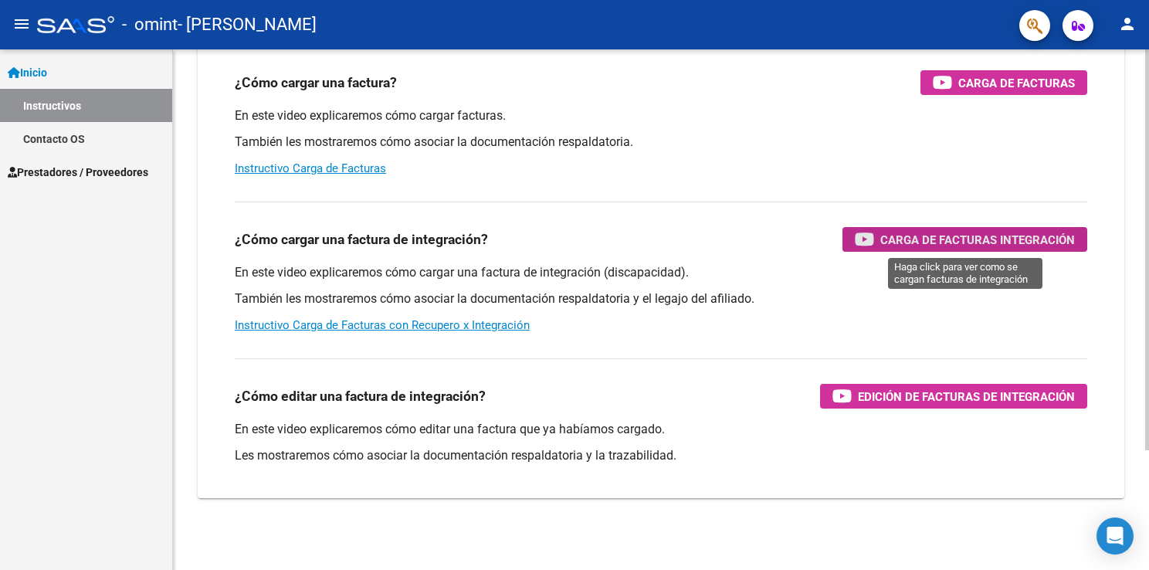
click at [942, 227] on div "Carga de Facturas Integración" at bounding box center [965, 239] width 220 height 25
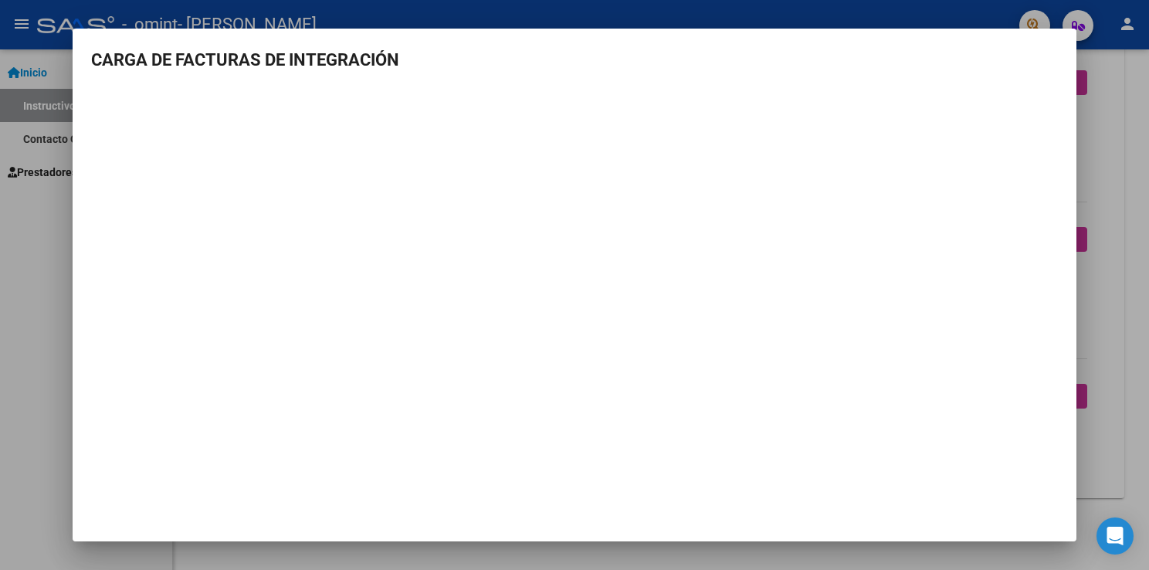
click at [1094, 155] on div at bounding box center [574, 285] width 1149 height 570
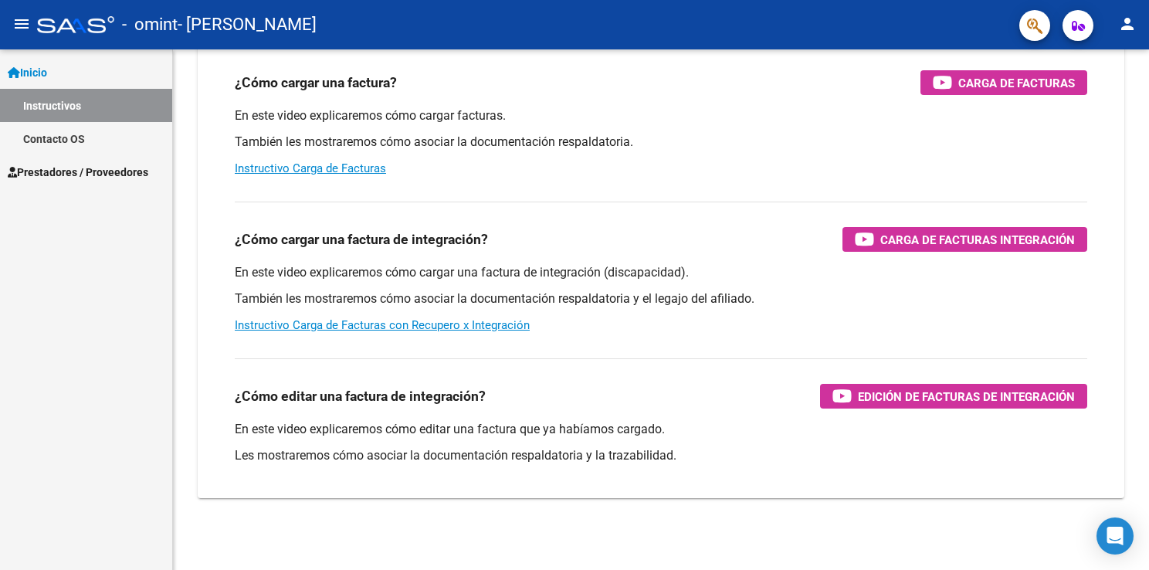
click at [39, 72] on span "Inicio" at bounding box center [27, 72] width 39 height 17
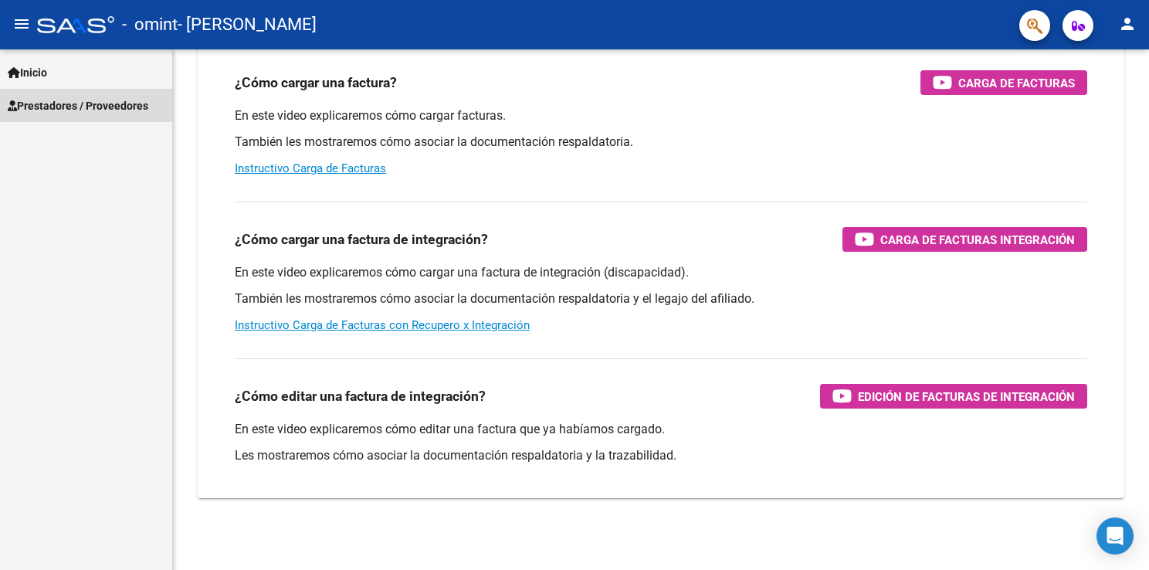
click at [40, 101] on span "Prestadores / Proveedores" at bounding box center [78, 105] width 140 height 17
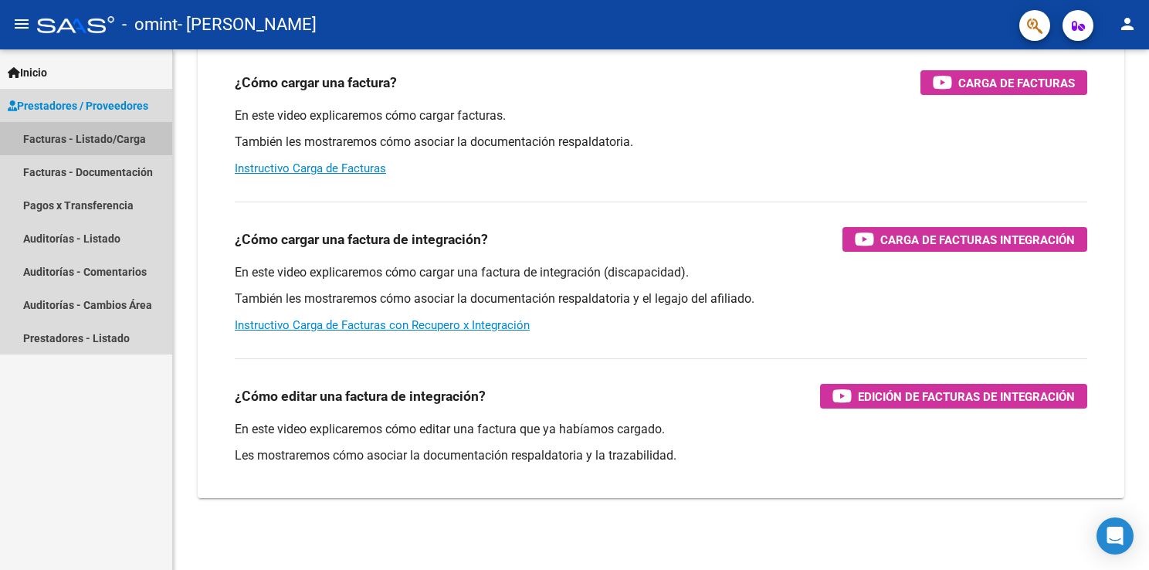
click at [34, 139] on link "Facturas - Listado/Carga" at bounding box center [86, 138] width 172 height 33
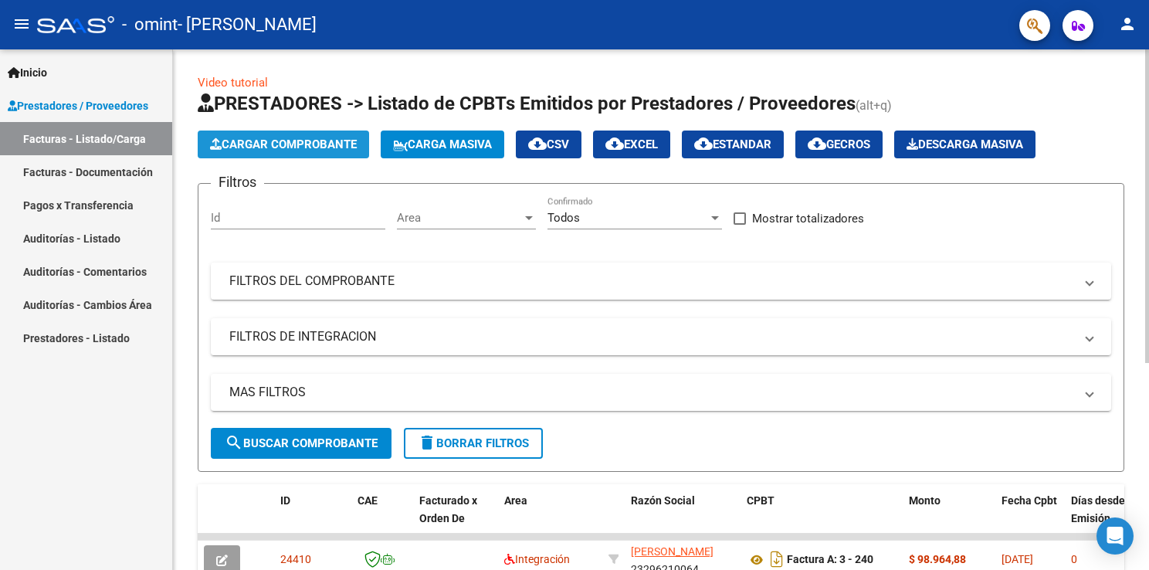
click at [244, 141] on span "Cargar Comprobante" at bounding box center [283, 144] width 147 height 14
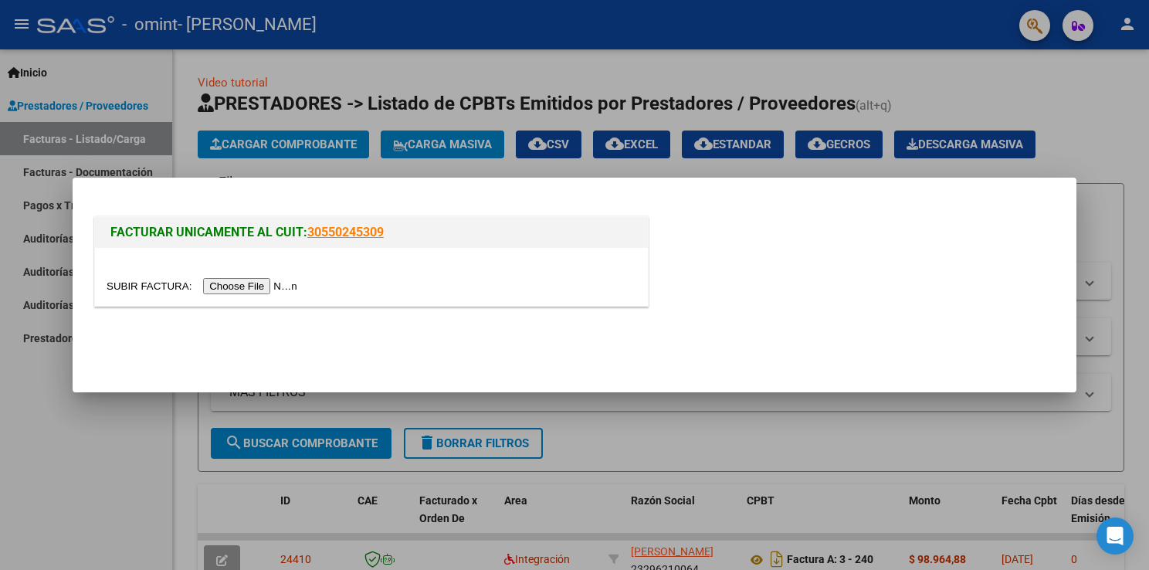
click at [248, 286] on input "file" at bounding box center [204, 286] width 195 height 16
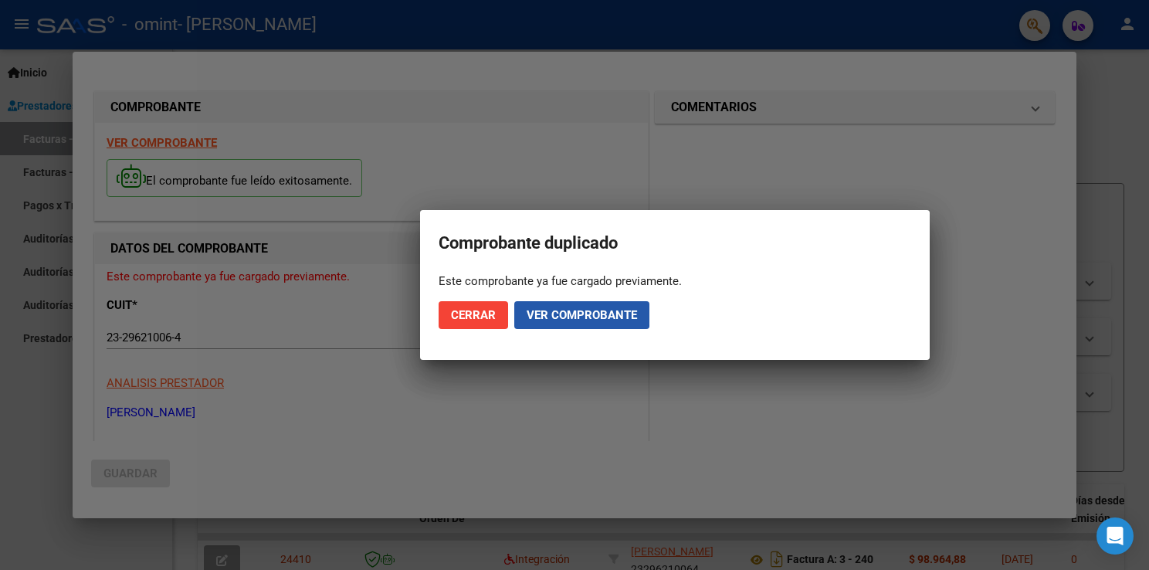
click at [550, 312] on span "Ver comprobante" at bounding box center [581, 315] width 110 height 14
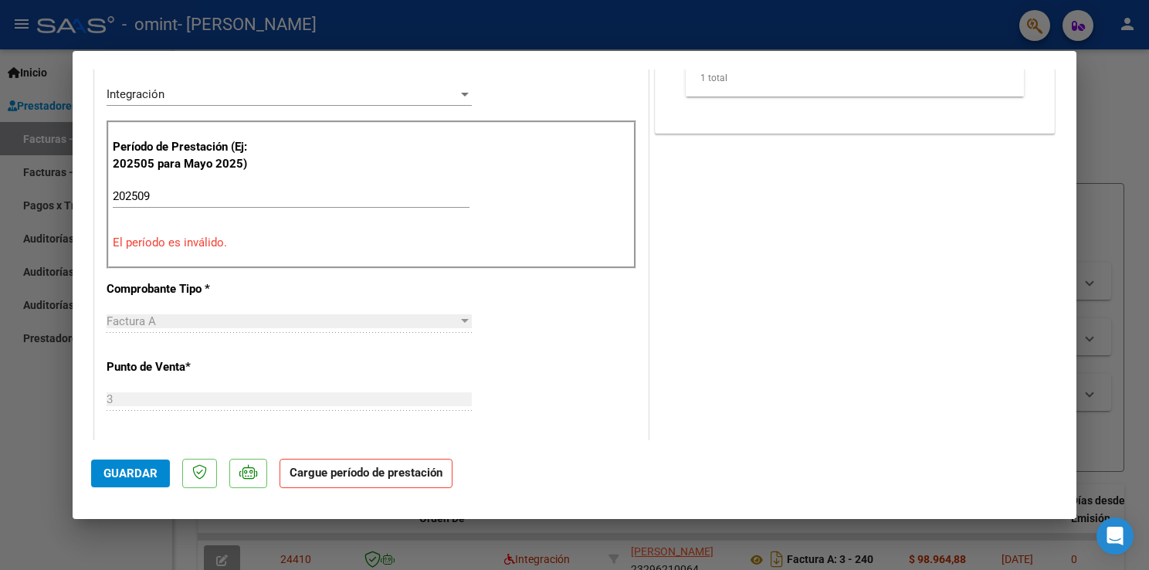
scroll to position [333, 0]
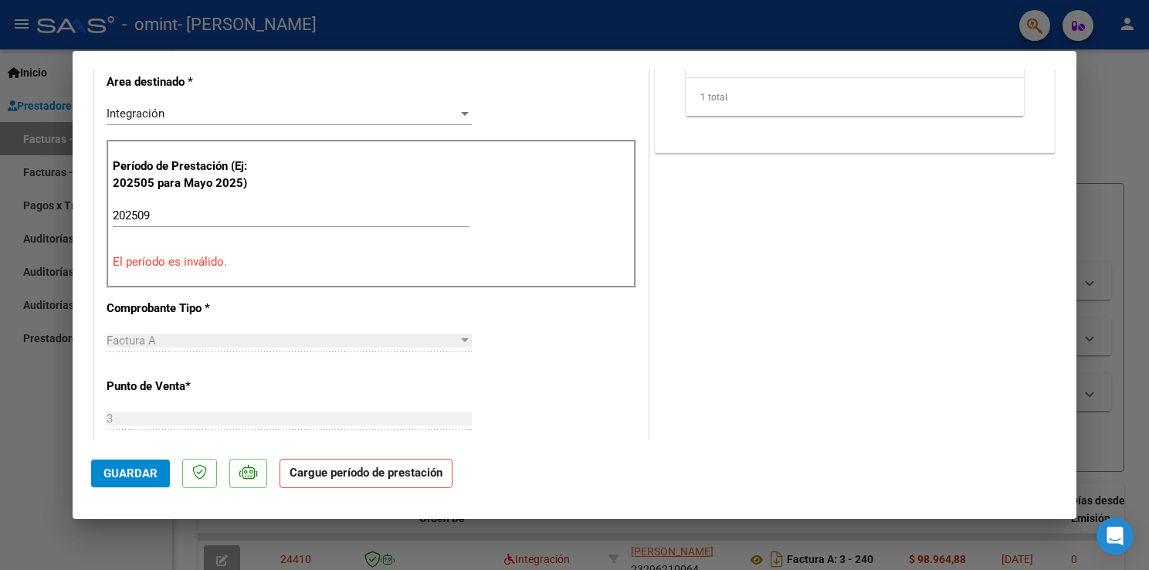
click at [158, 212] on input "202509" at bounding box center [291, 215] width 357 height 14
type input "202509"
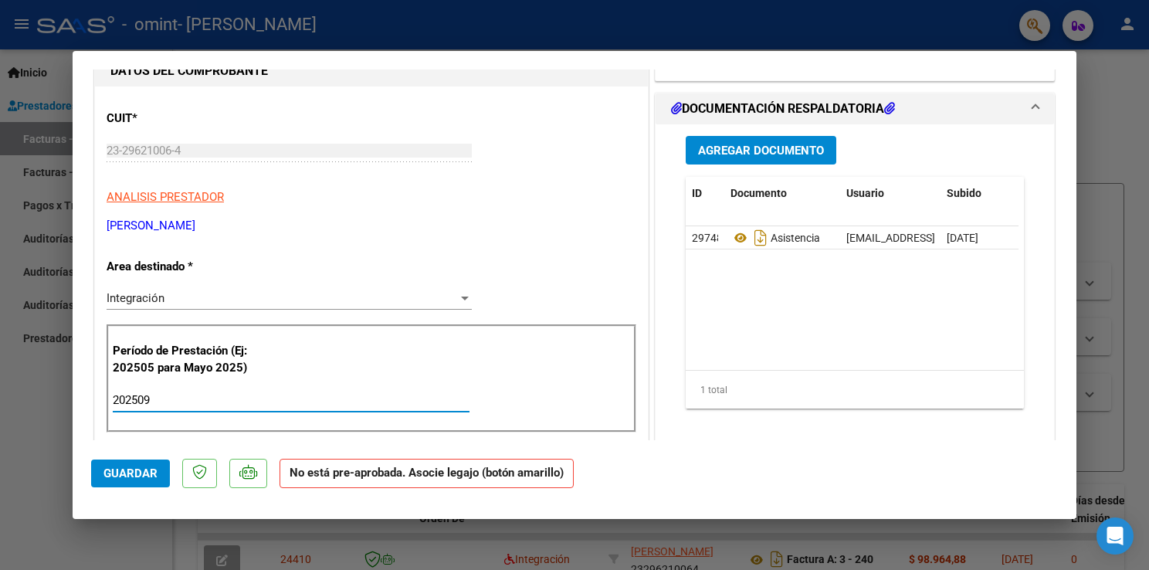
scroll to position [102, 0]
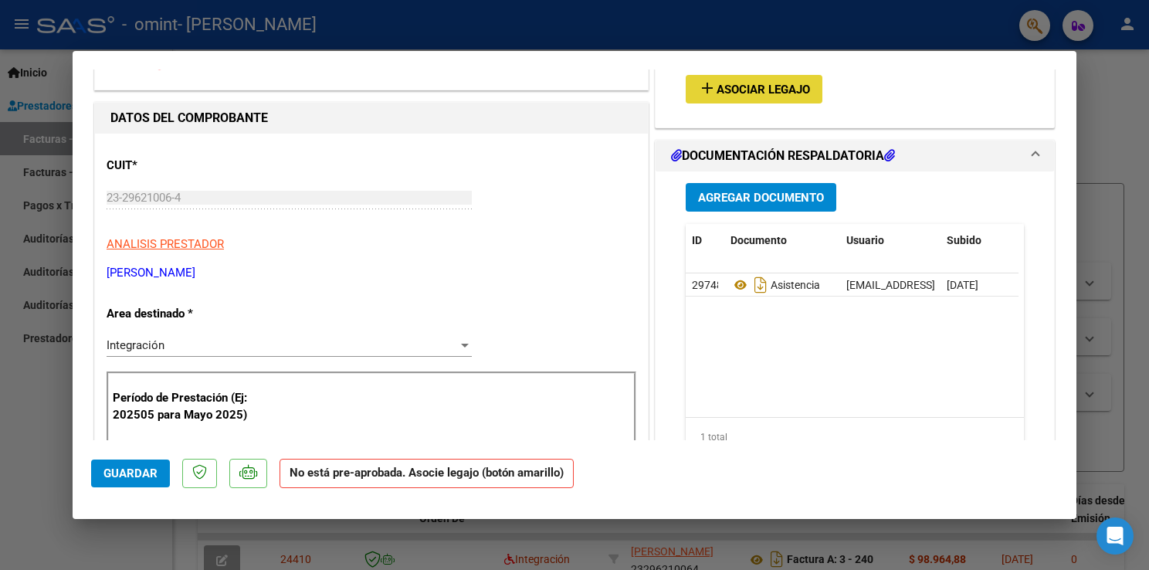
click at [742, 91] on span "Asociar Legajo" at bounding box center [762, 90] width 93 height 14
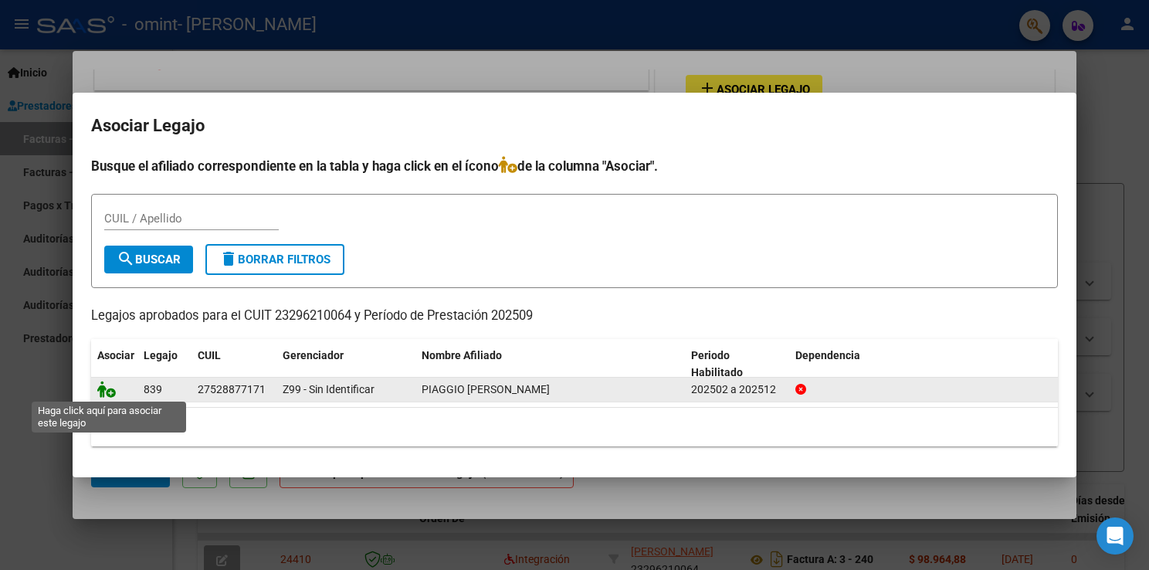
click at [98, 392] on icon at bounding box center [106, 389] width 19 height 17
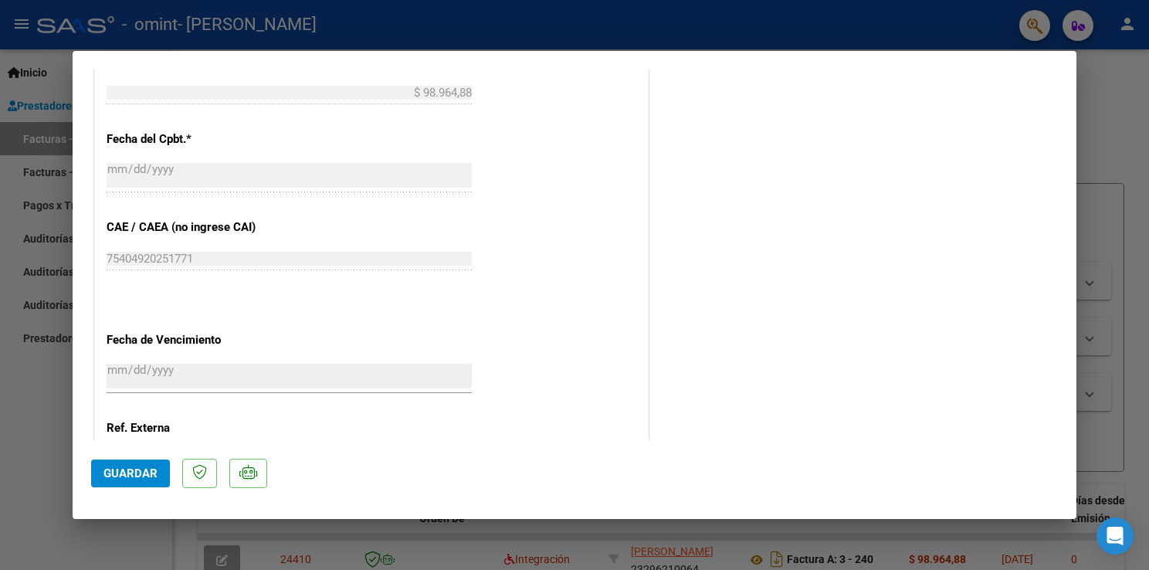
scroll to position [953, 0]
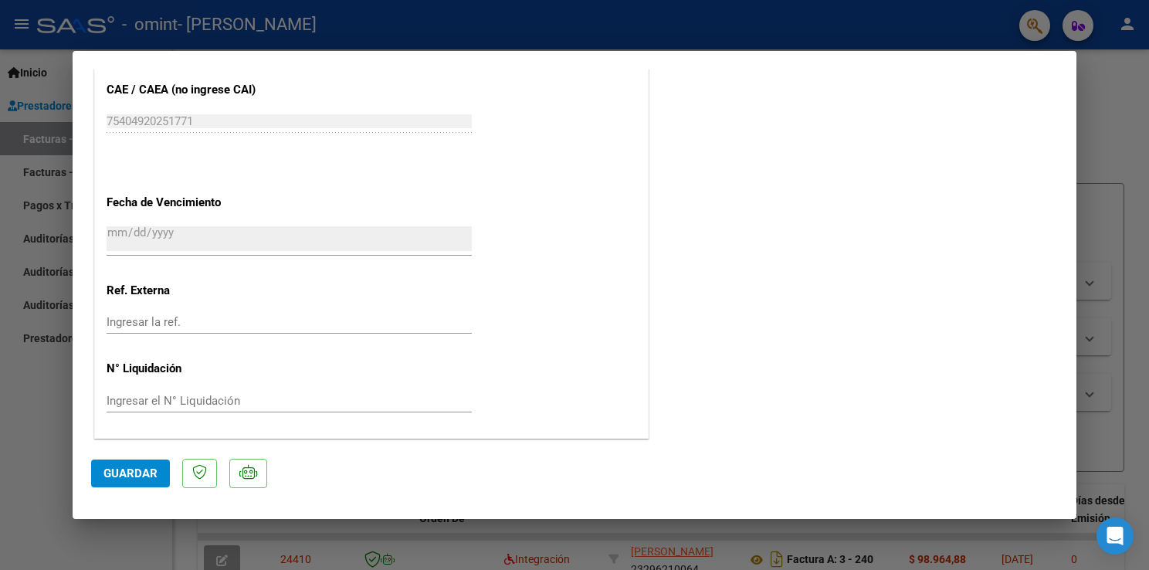
click at [134, 477] on span "Guardar" at bounding box center [130, 473] width 54 height 14
click at [1099, 76] on div at bounding box center [574, 285] width 1149 height 570
type input "$ 0,00"
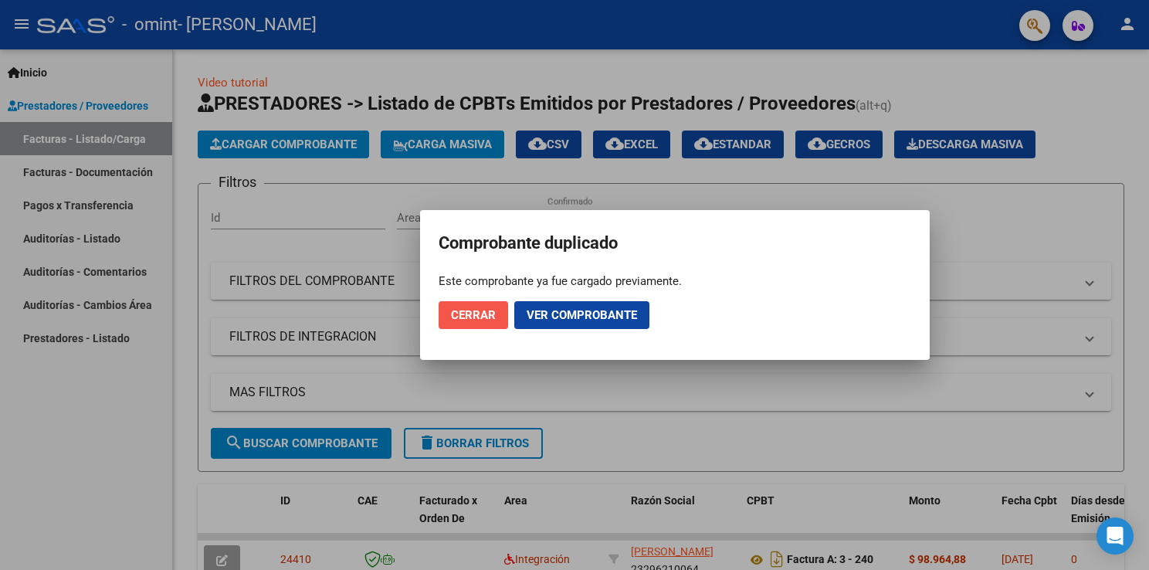
click at [465, 316] on span "Cerrar" at bounding box center [473, 315] width 45 height 14
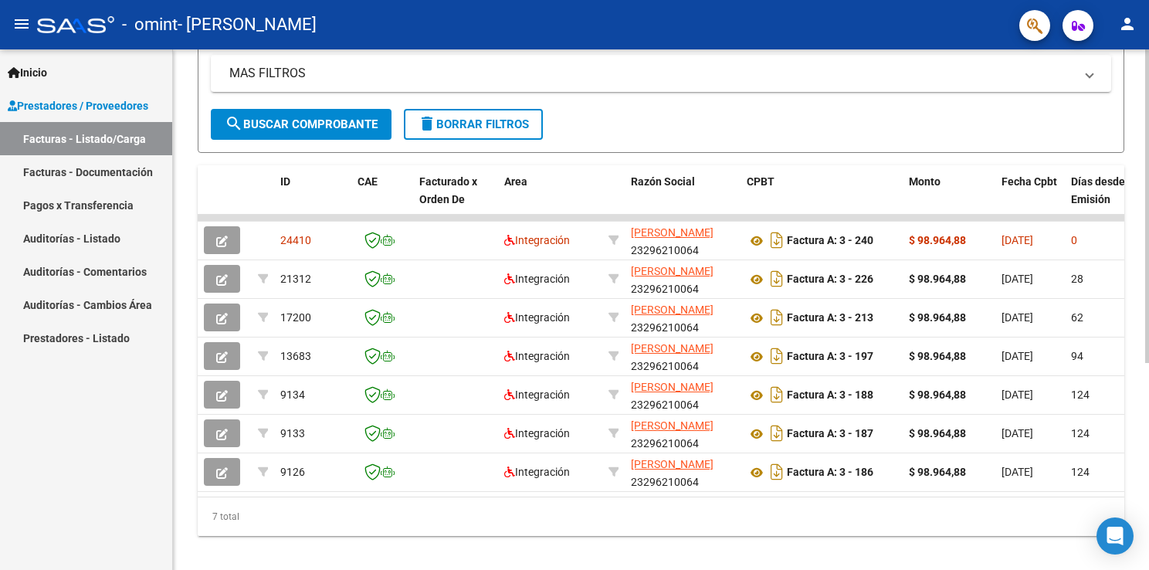
scroll to position [343, 0]
